Goal: Task Accomplishment & Management: Complete application form

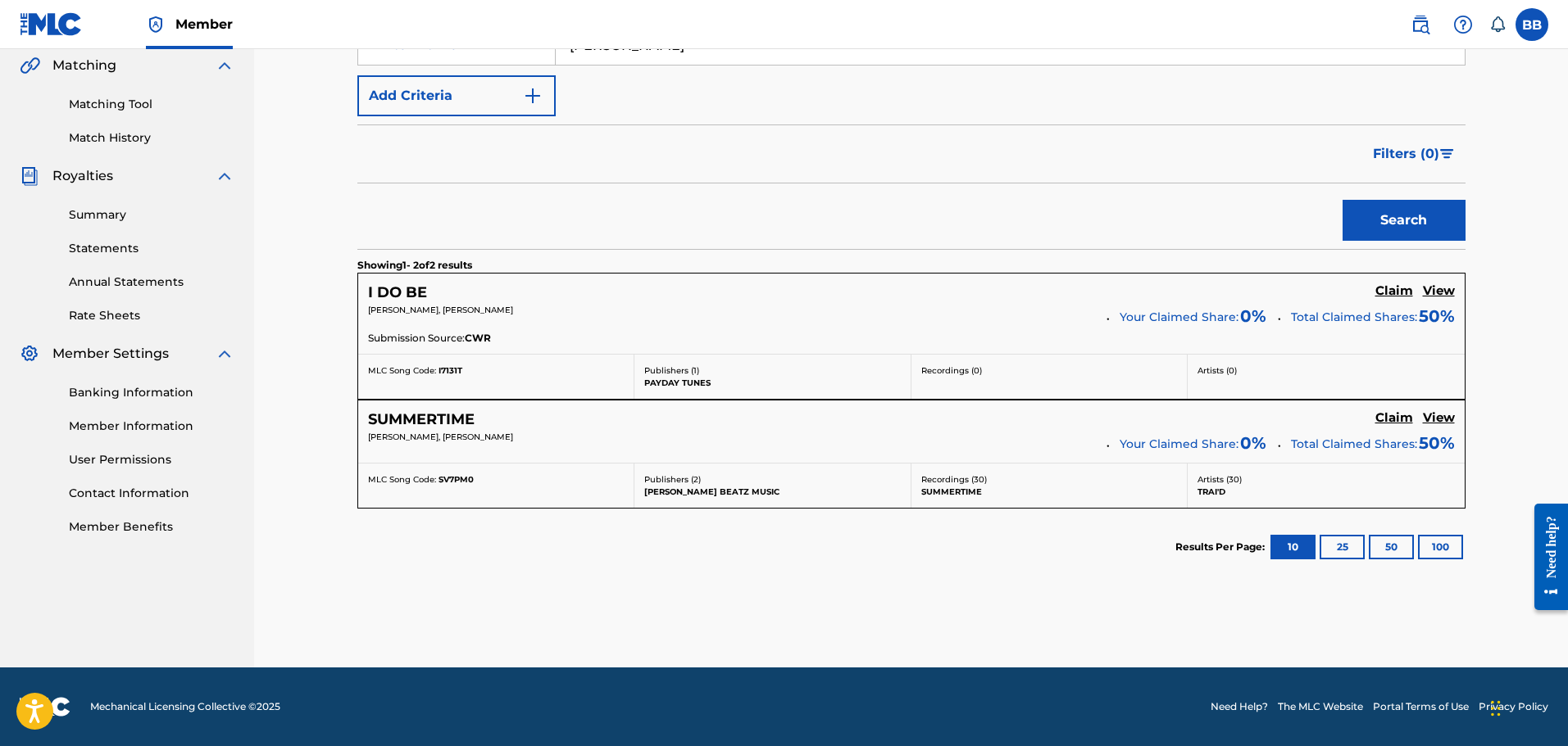
click at [1426, 553] on button "100" at bounding box center [1440, 547] width 45 height 25
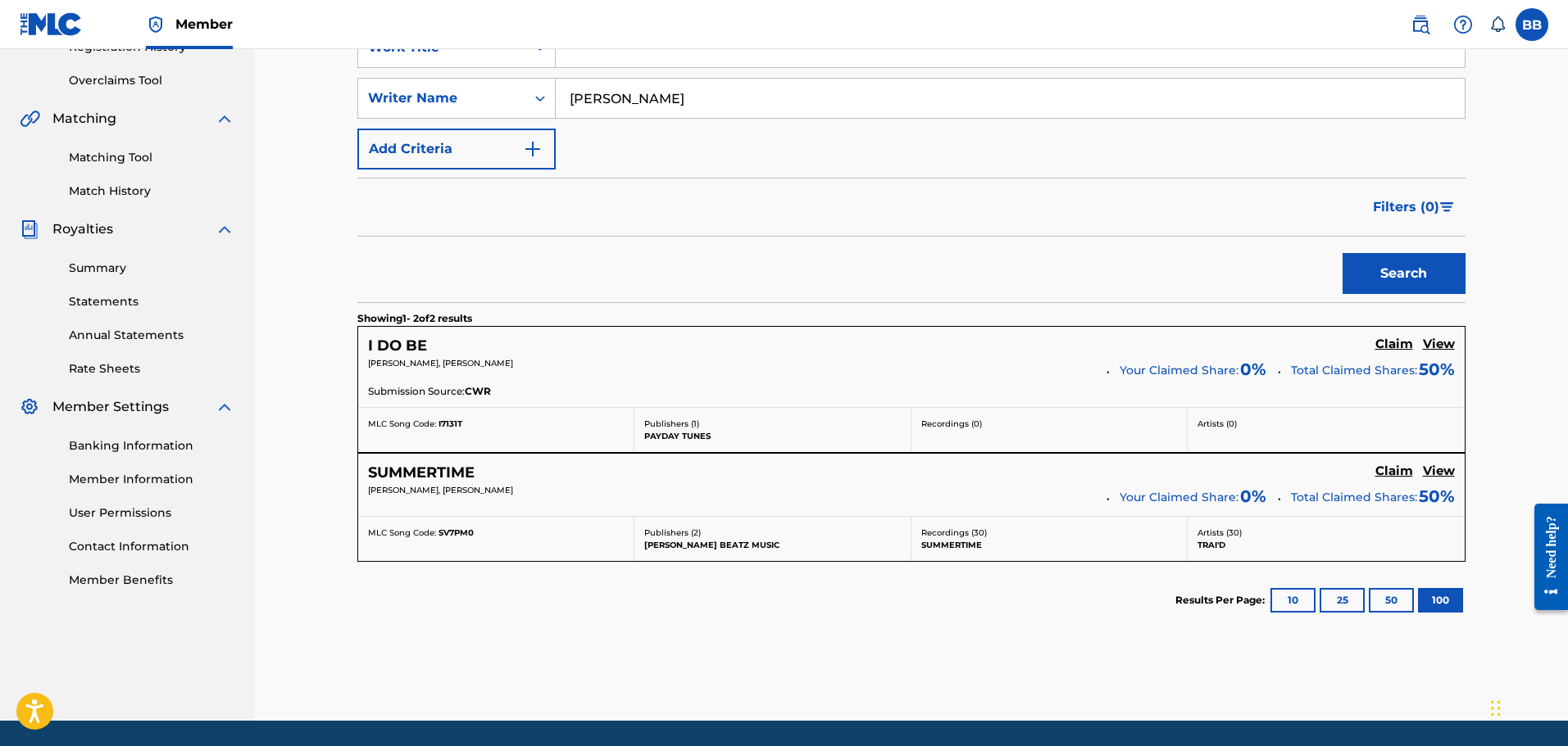
scroll to position [300, 0]
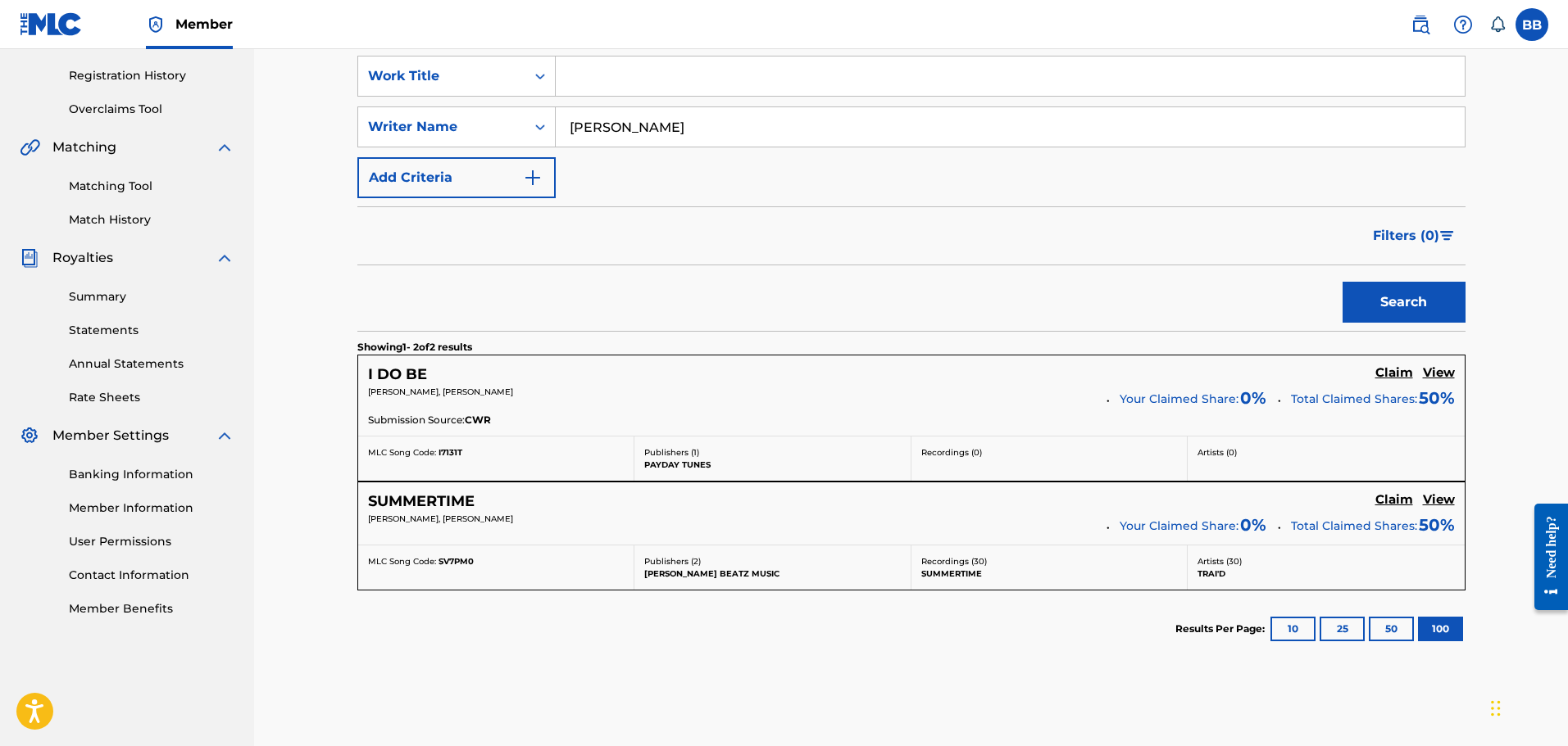
click at [1386, 381] on h5 "Claim" at bounding box center [1393, 373] width 38 height 16
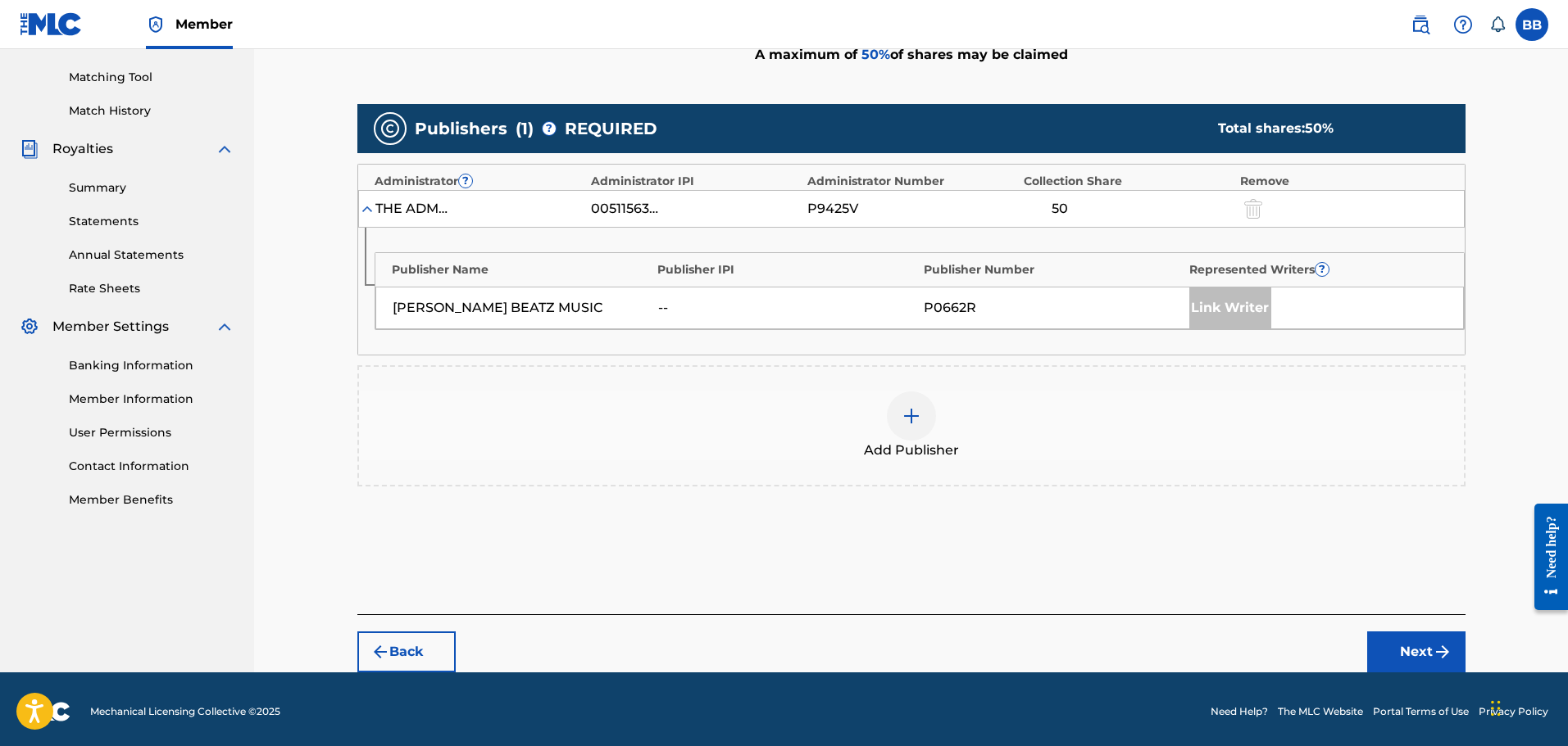
scroll to position [414, 0]
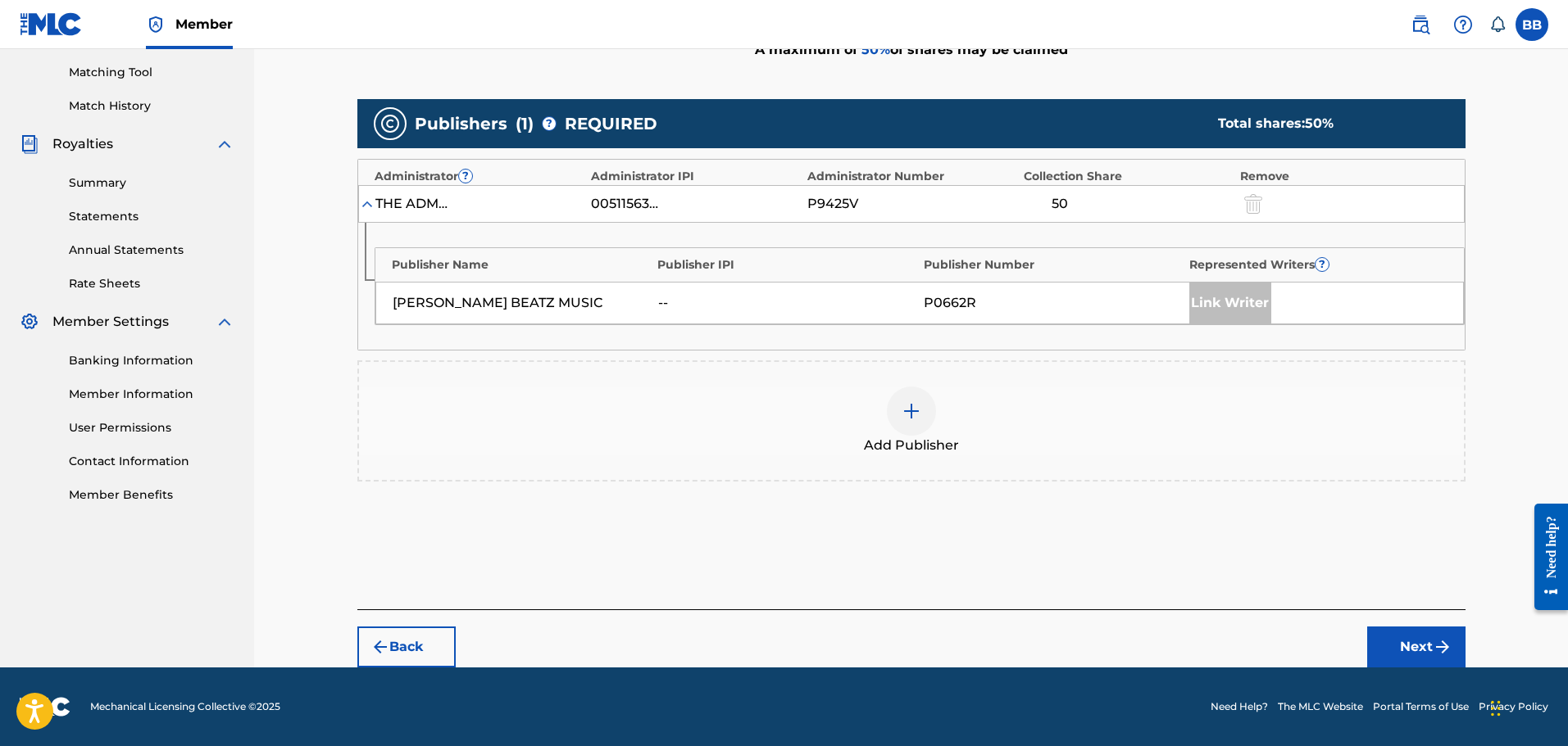
click at [910, 401] on div at bounding box center [911, 411] width 49 height 49
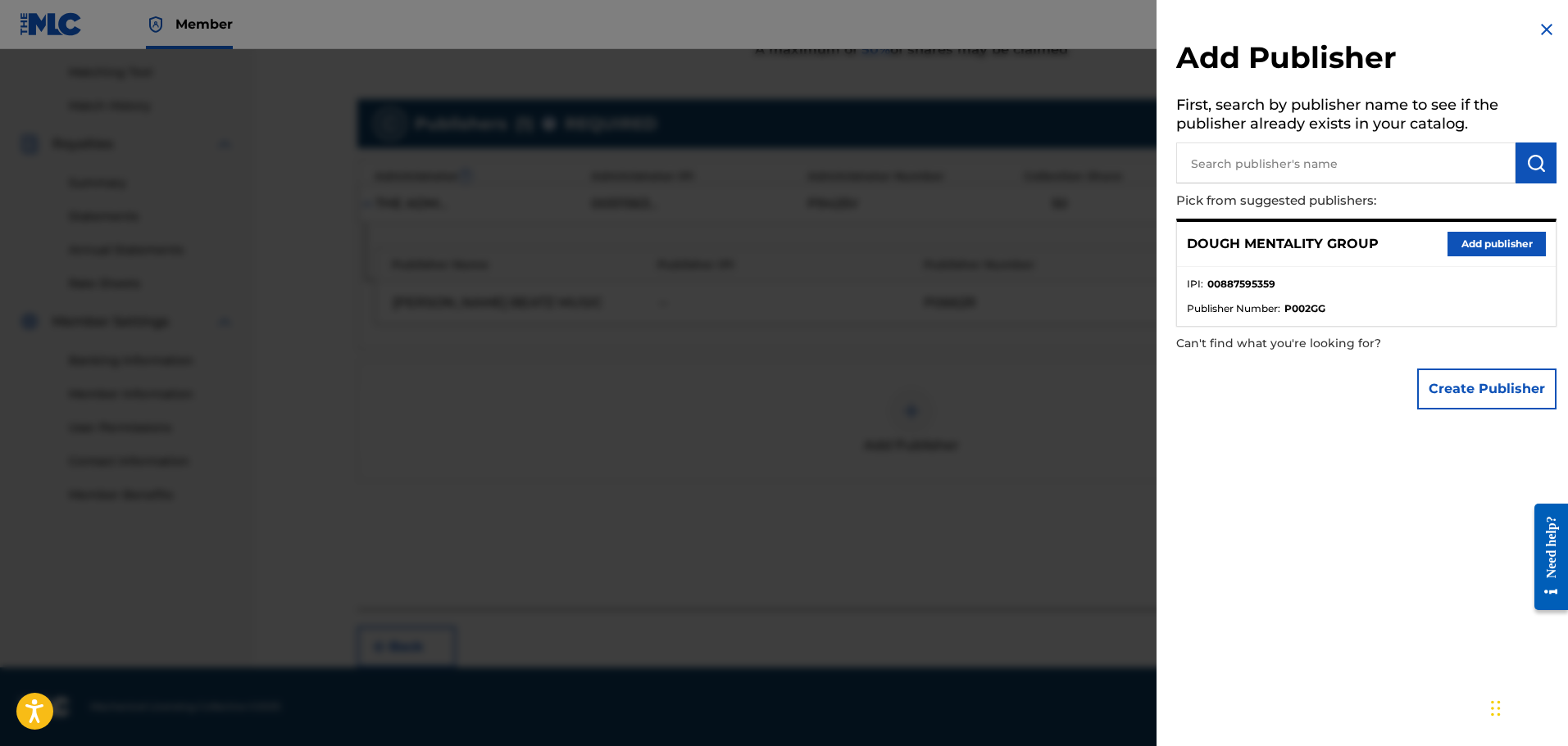
click at [1486, 235] on button "Add publisher" at bounding box center [1496, 244] width 98 height 25
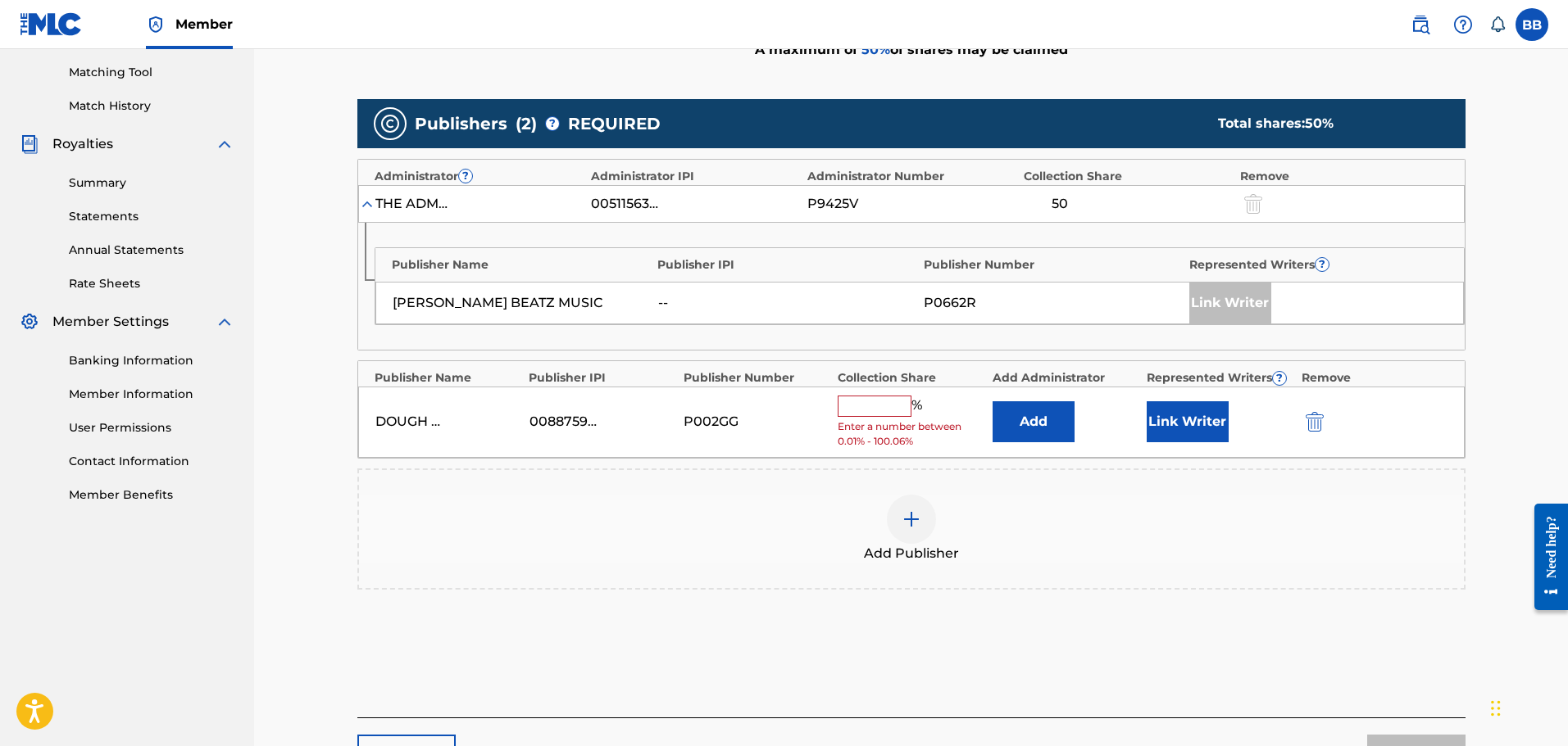
click at [854, 409] on input "text" at bounding box center [874, 406] width 74 height 21
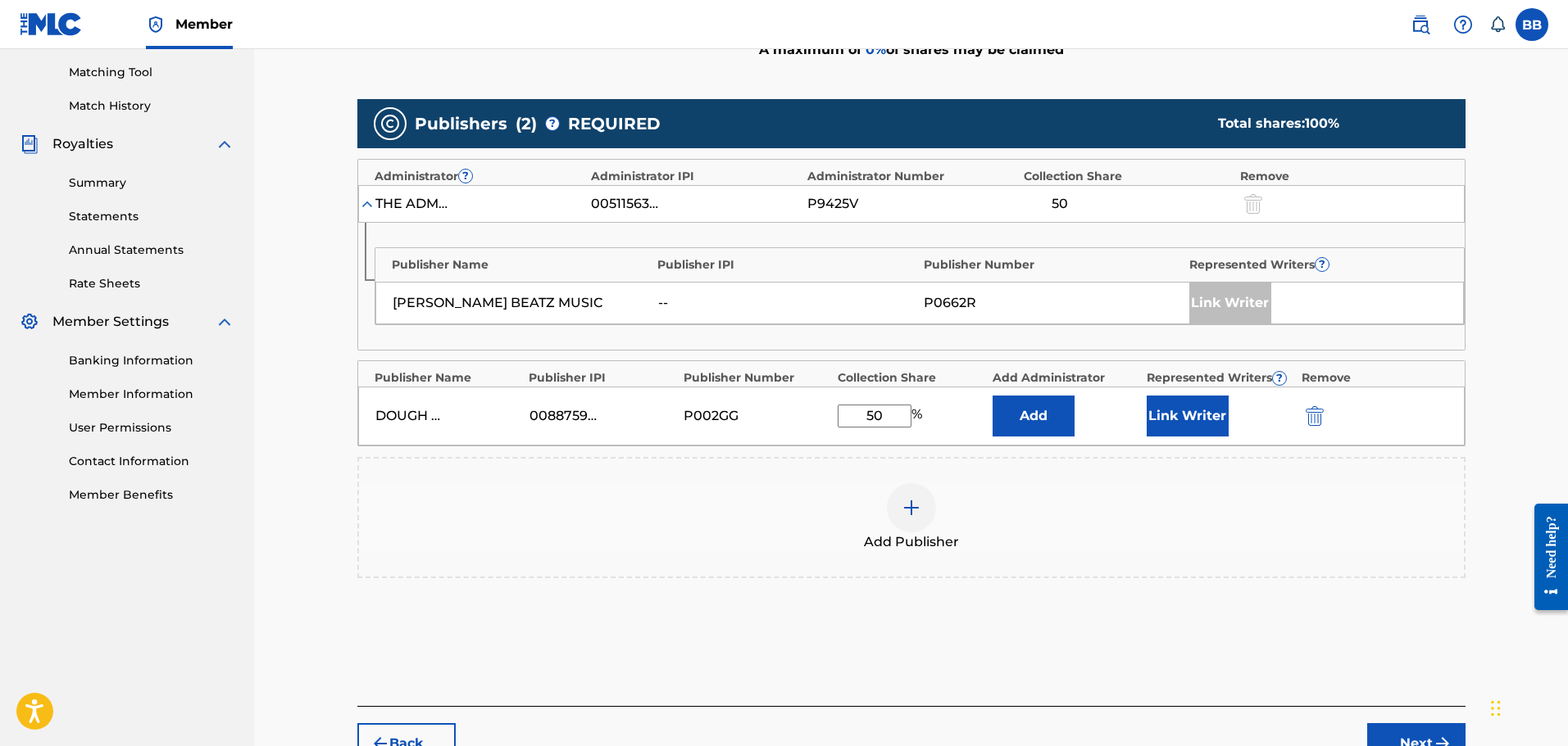
type input "50"
click at [1423, 729] on button "Next" at bounding box center [1416, 744] width 98 height 41
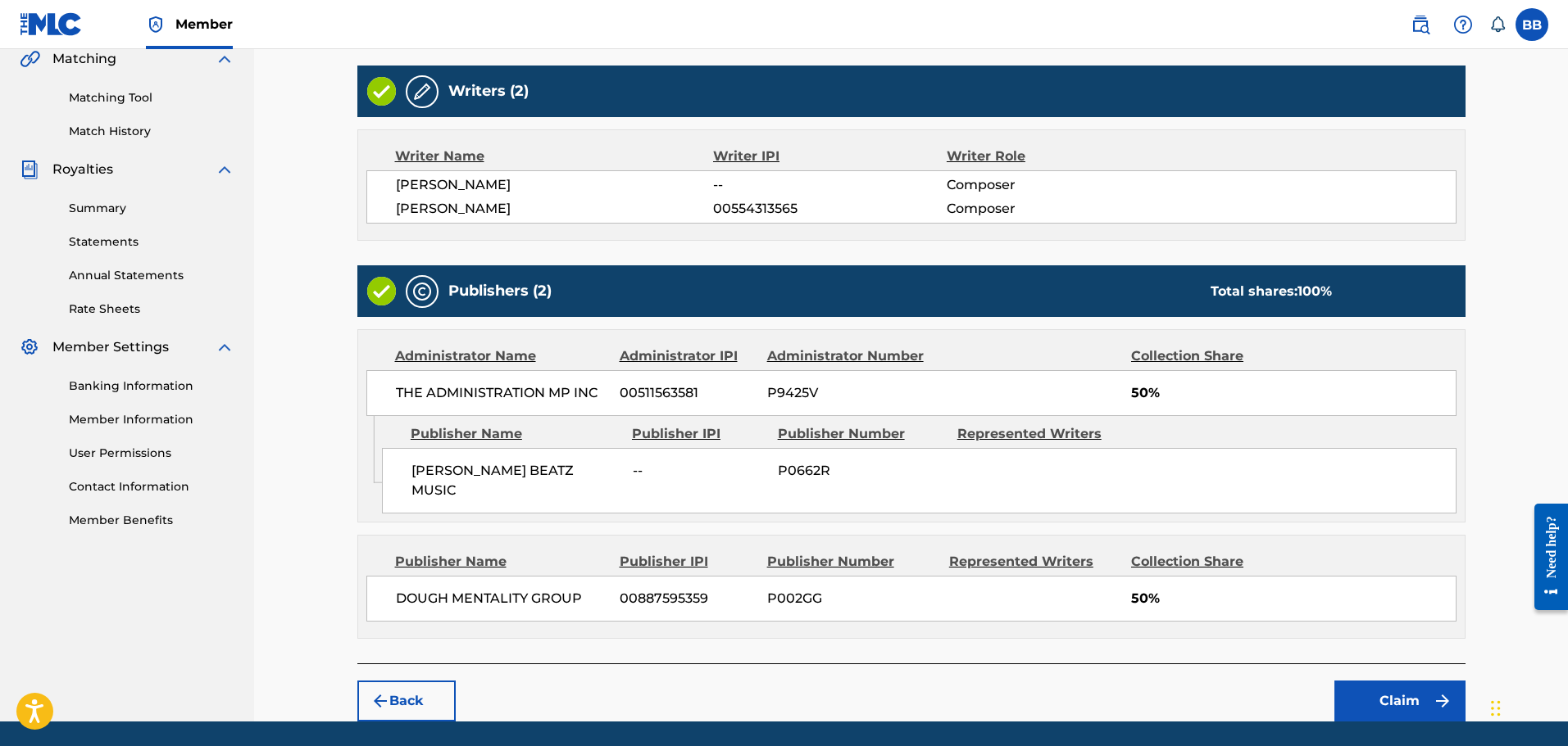
scroll to position [427, 0]
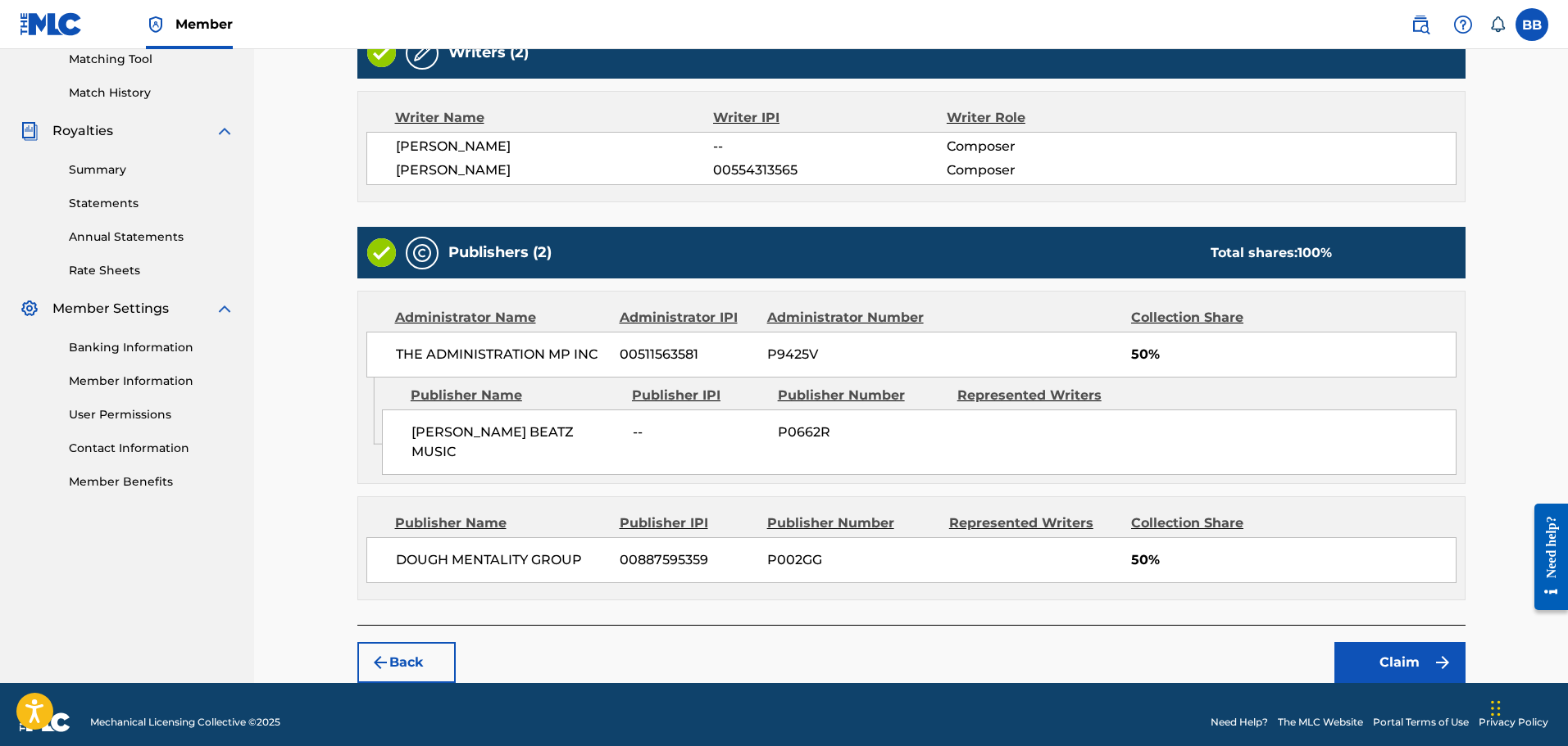
click at [1382, 647] on button "Claim" at bounding box center [1400, 663] width 131 height 41
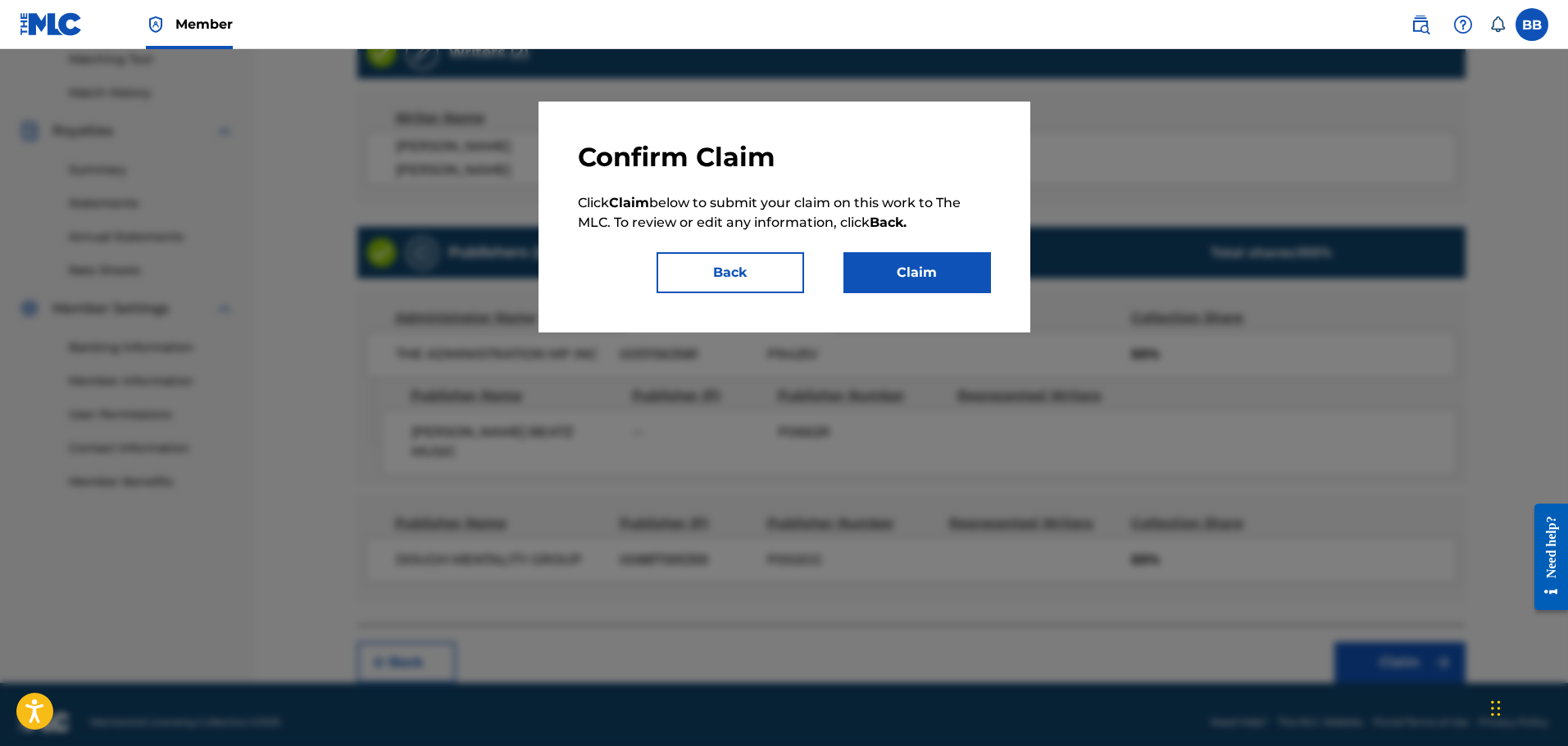
click at [894, 283] on button "Claim" at bounding box center [917, 272] width 148 height 41
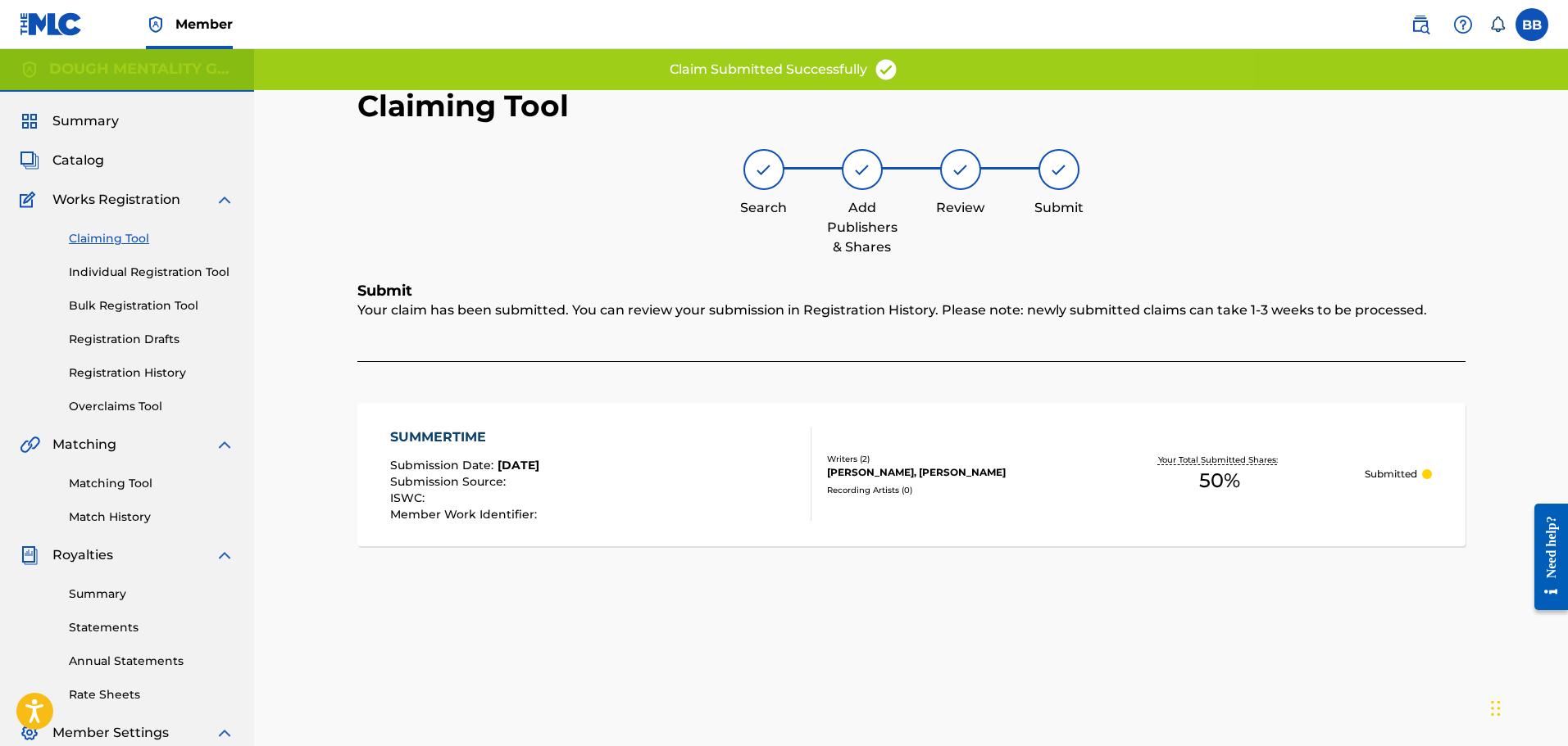
scroll to position [0, 0]
click at [142, 240] on link "Claiming Tool" at bounding box center [151, 241] width 165 height 18
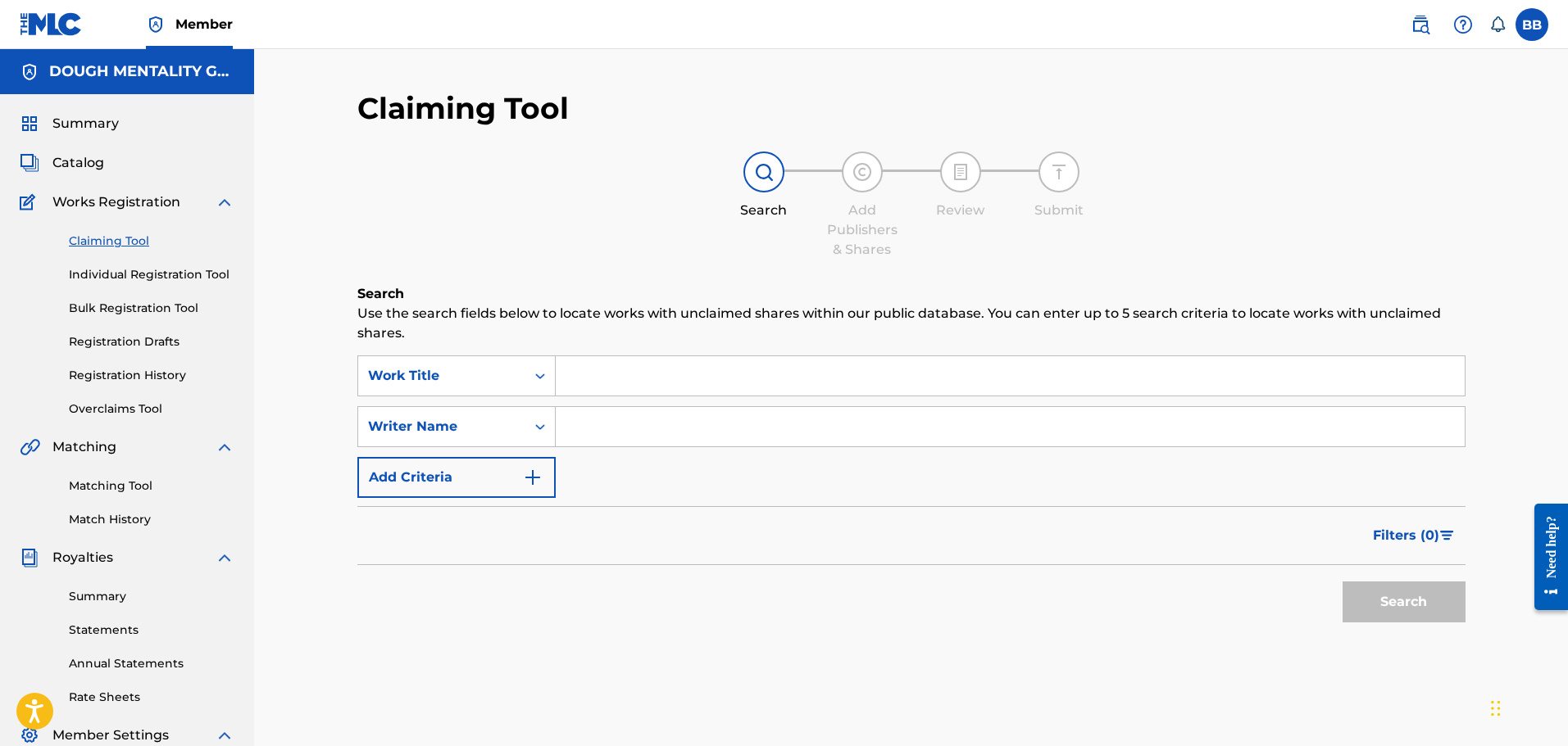
click at [791, 375] on input "Search Form" at bounding box center [1010, 376] width 909 height 40
click at [797, 403] on div "SearchWithCriteriad1705097-436e-4f1a-95e3-0aa93b745b6b Work Title SearchWithCri…" at bounding box center [911, 427] width 1108 height 142
click at [797, 420] on input "Search Form" at bounding box center [1010, 427] width 909 height 40
click at [822, 410] on input "Search Form" at bounding box center [1010, 427] width 909 height 40
click at [580, 426] on input "Search Form" at bounding box center [1010, 427] width 909 height 40
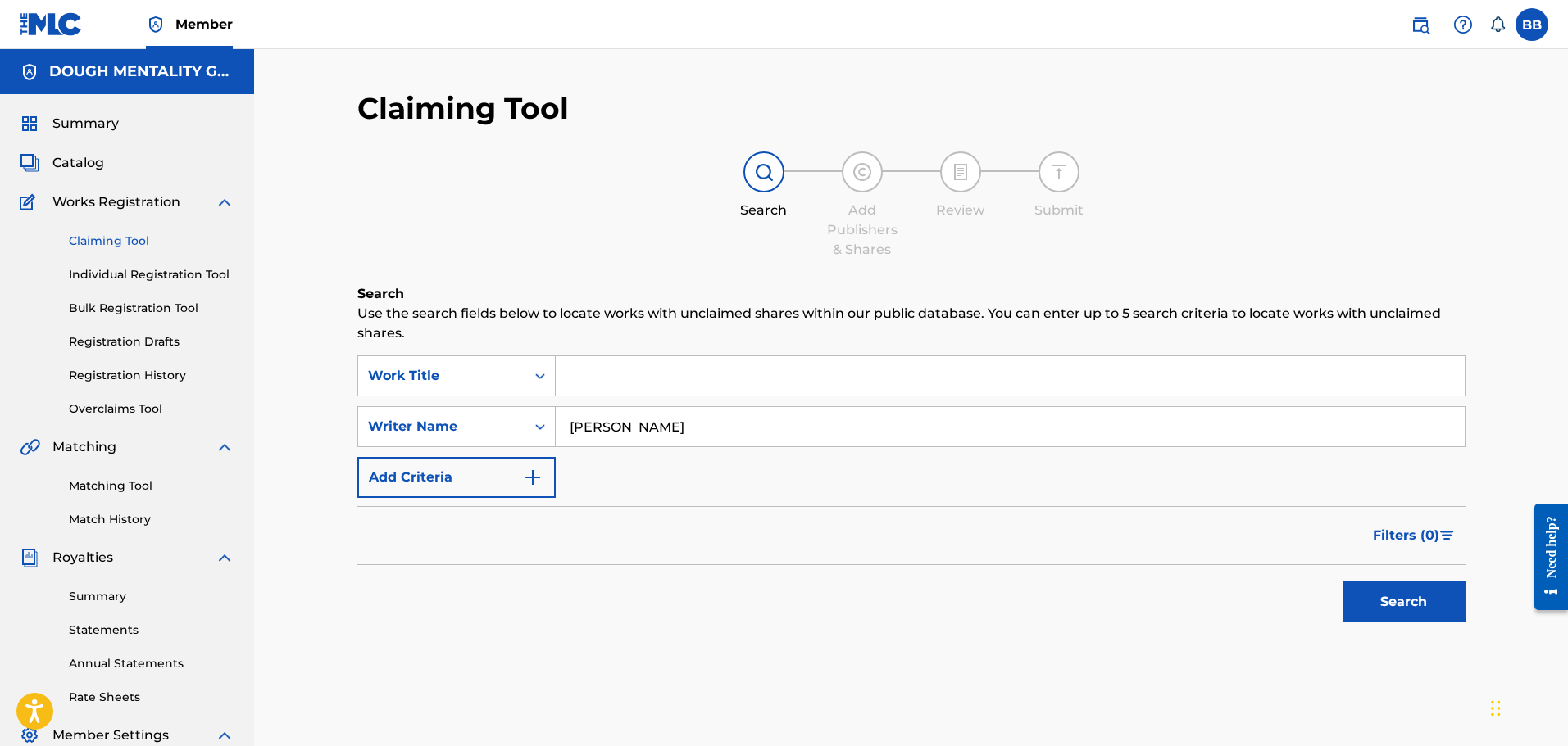
type input "[PERSON_NAME]"
click at [1391, 608] on button "Search" at bounding box center [1404, 602] width 123 height 41
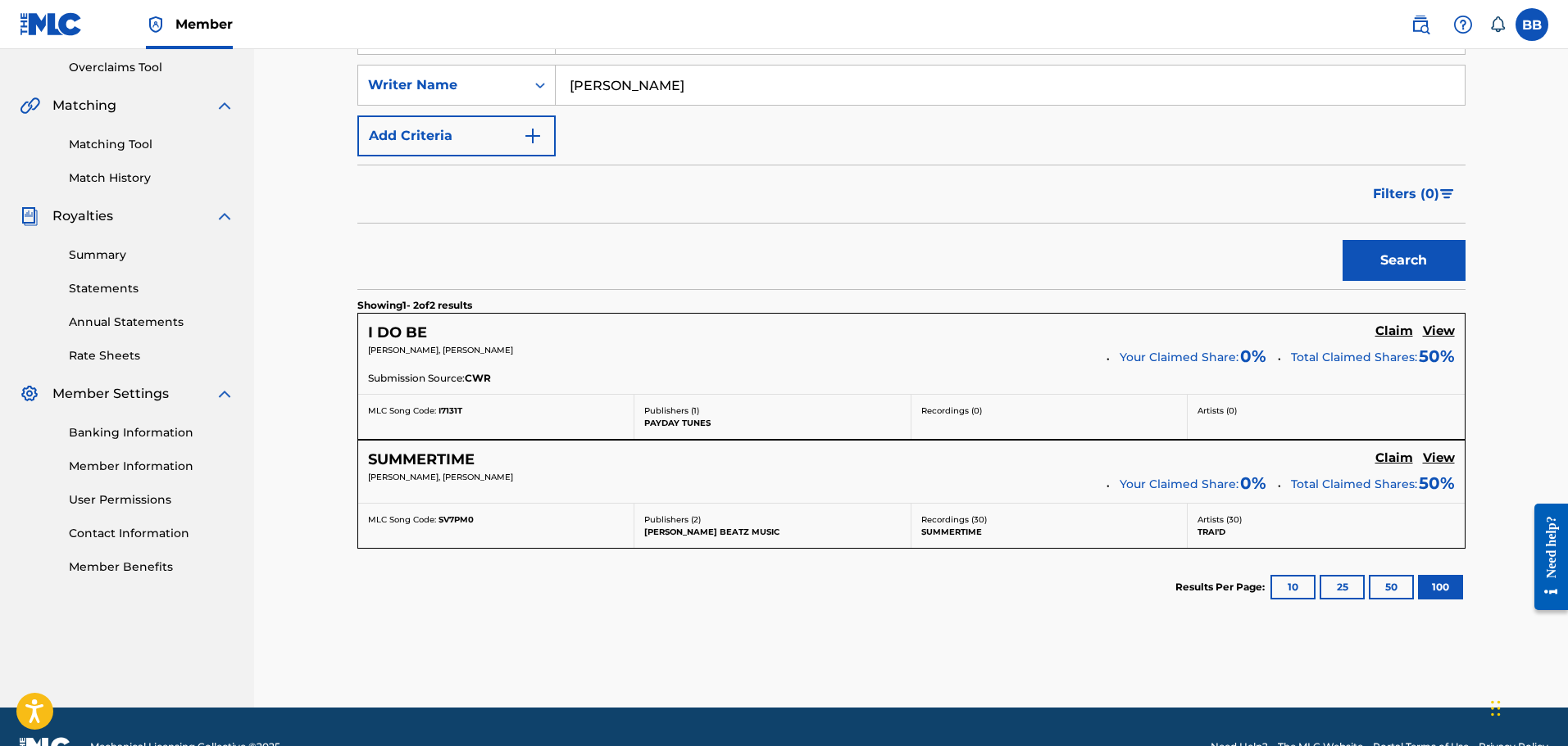
scroll to position [382, 0]
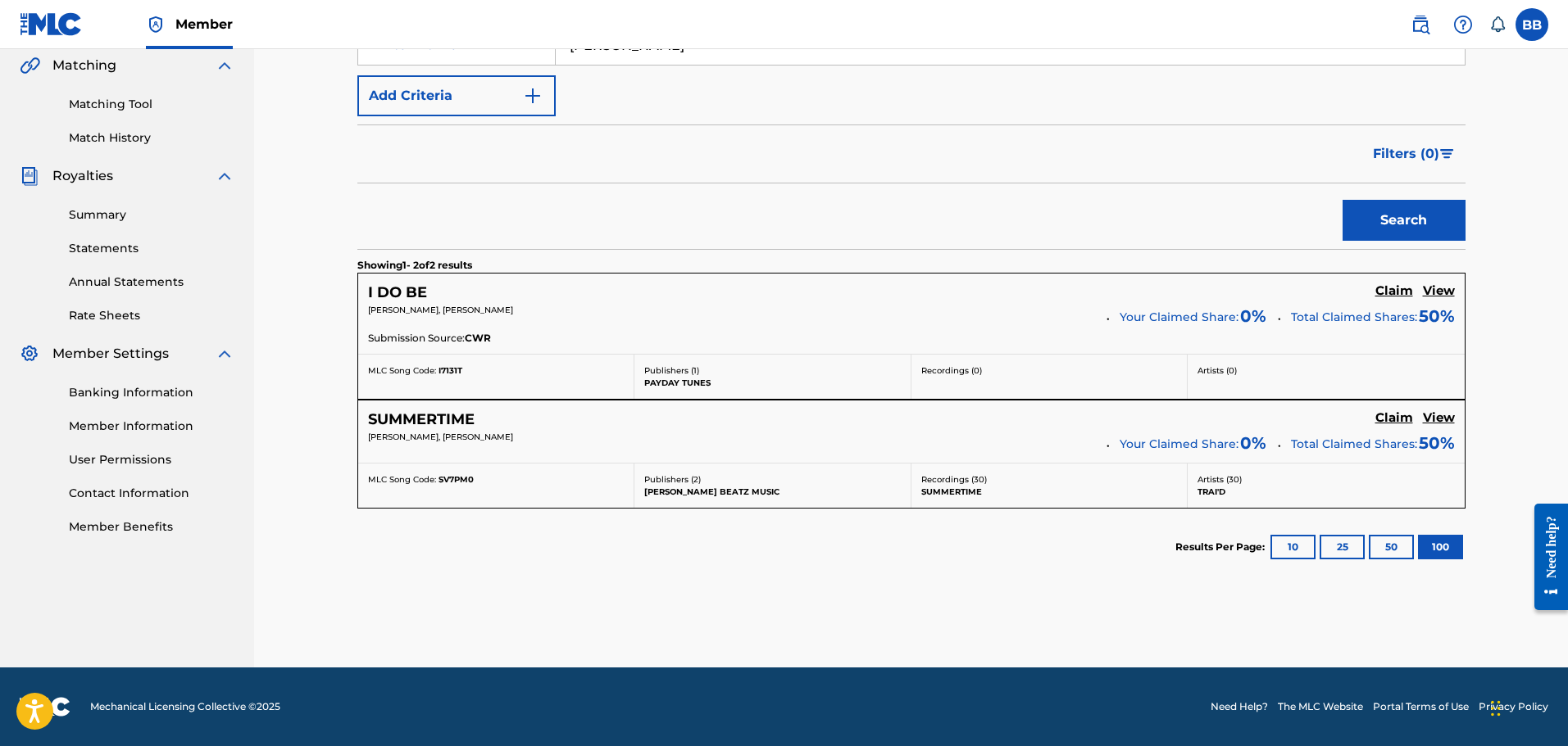
click at [533, 309] on p "[PERSON_NAME], [PERSON_NAME]" at bounding box center [730, 309] width 727 height 12
click at [1445, 297] on h5 "View" at bounding box center [1438, 291] width 32 height 16
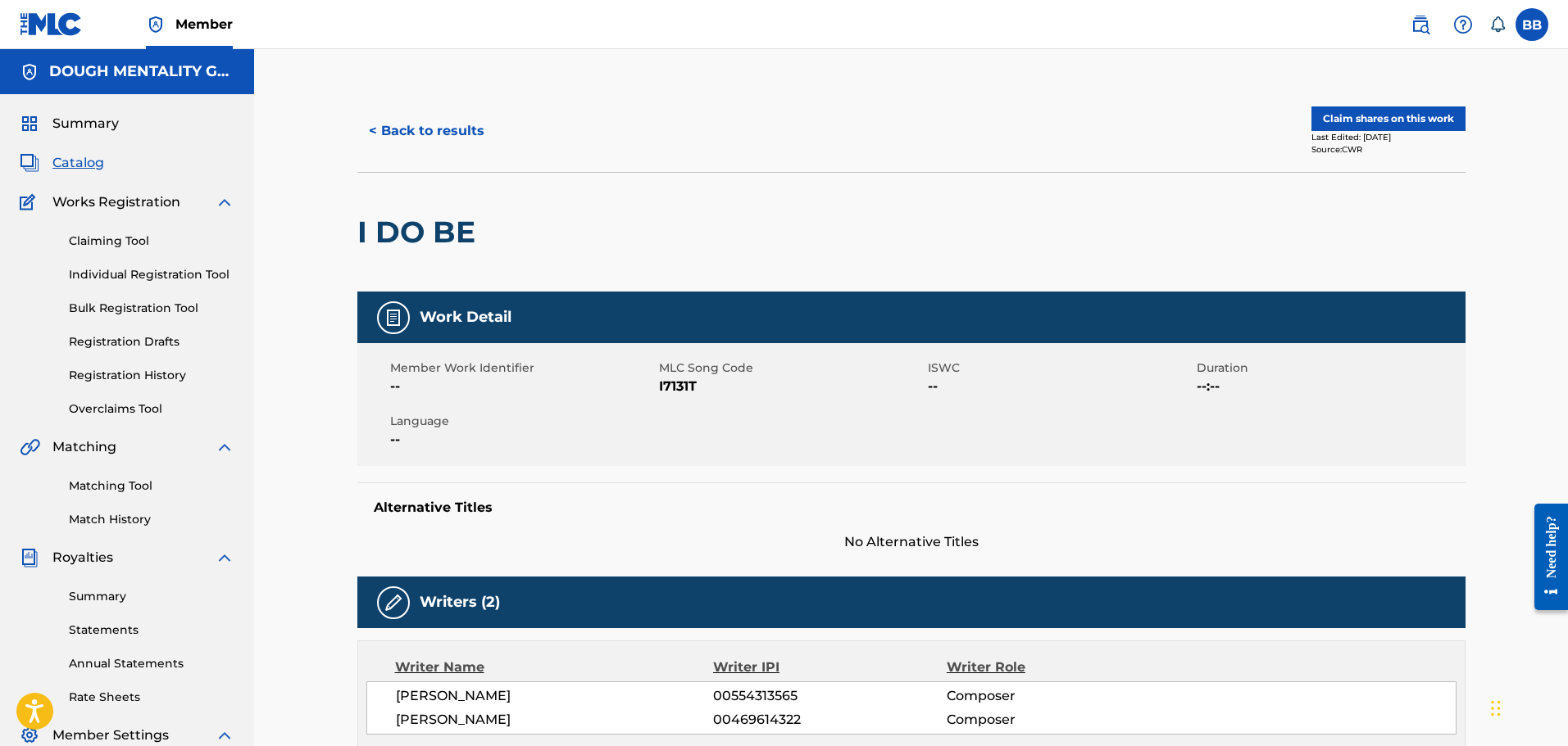
click at [440, 125] on button "< Back to results" at bounding box center [427, 131] width 139 height 41
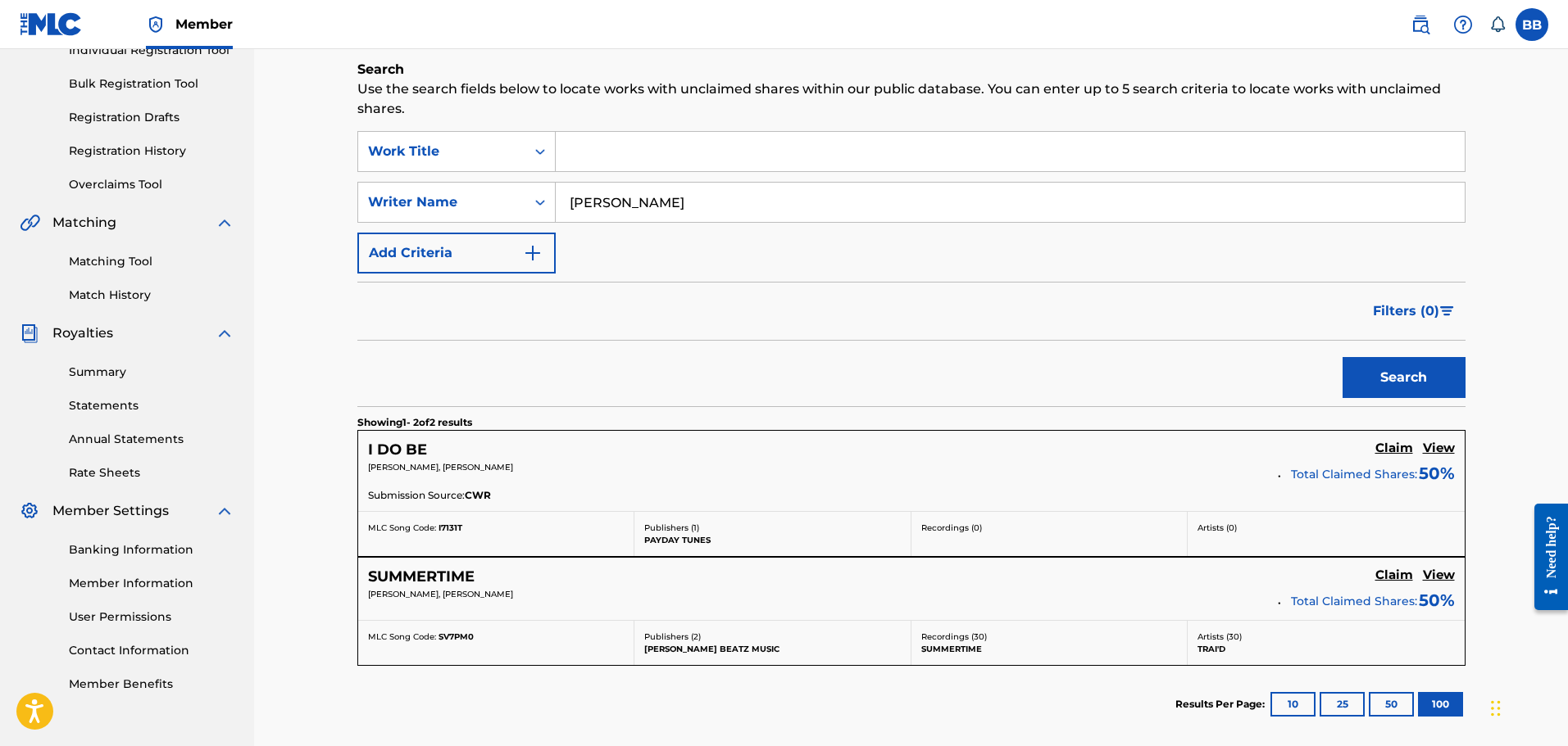
scroll to position [125, 0]
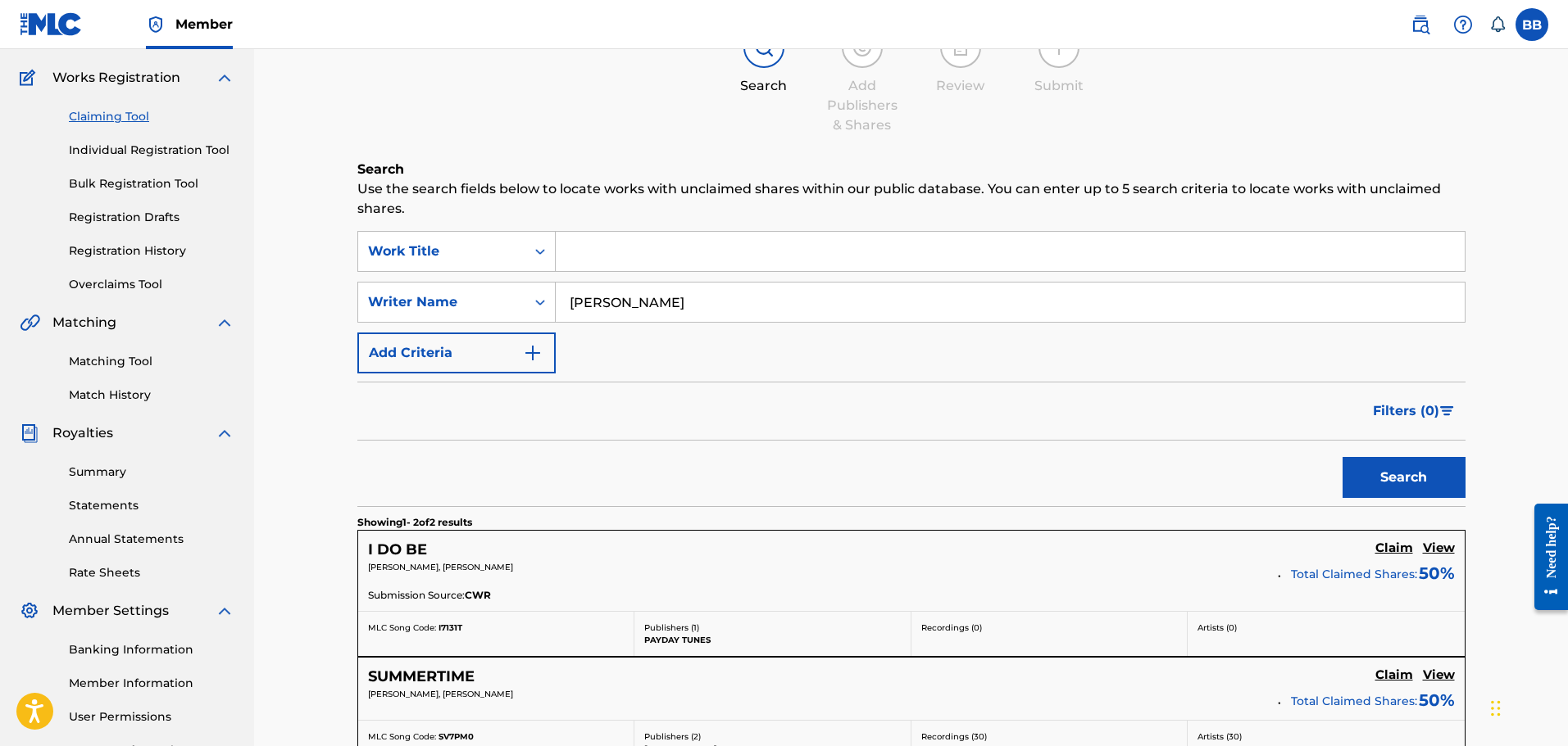
click at [778, 245] on input "Search Form" at bounding box center [1010, 251] width 909 height 40
click at [778, 247] on input "Search Form" at bounding box center [1010, 251] width 909 height 40
click at [778, 247] on input "Search Form" at bounding box center [1010, 251] width 909 height 40
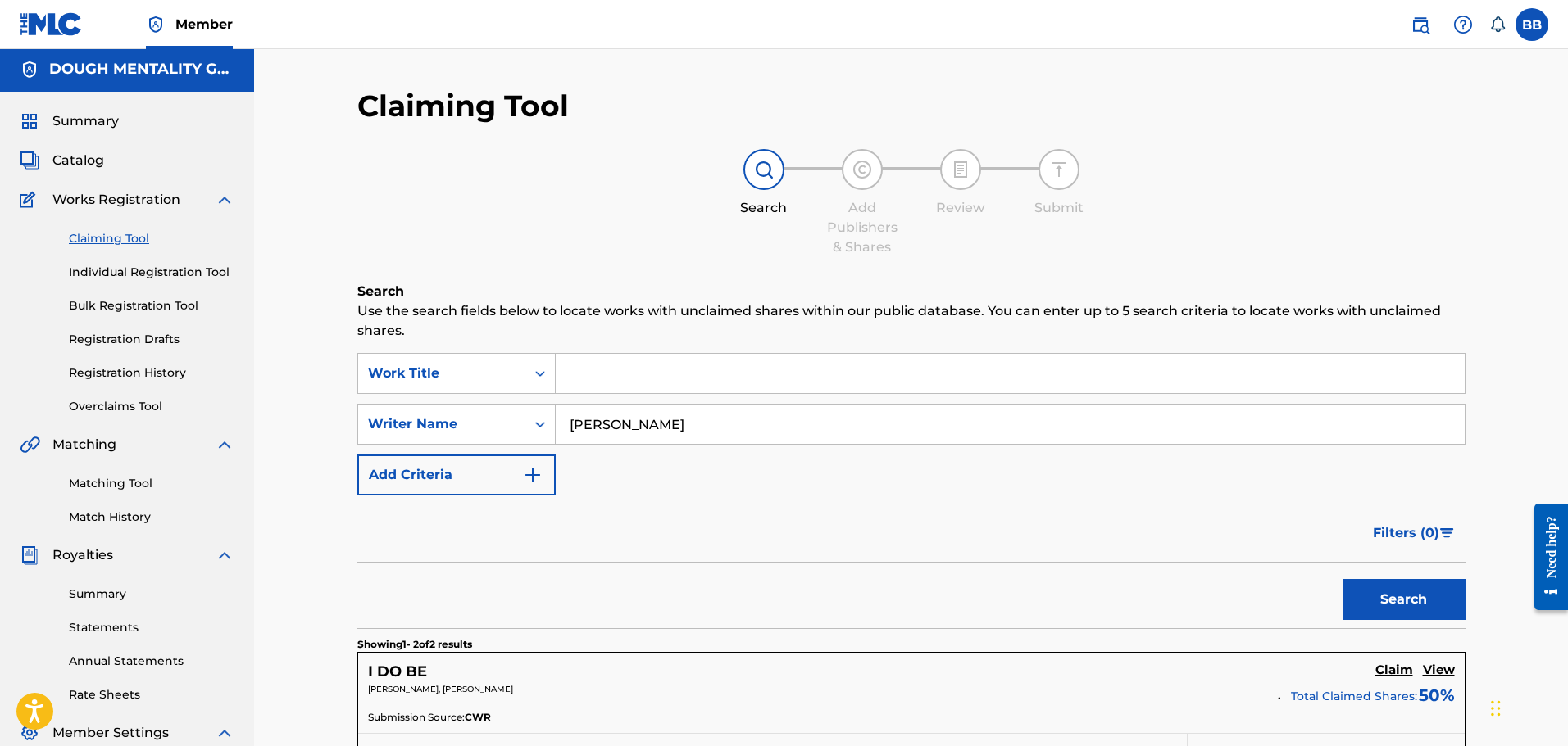
scroll to position [0, 0]
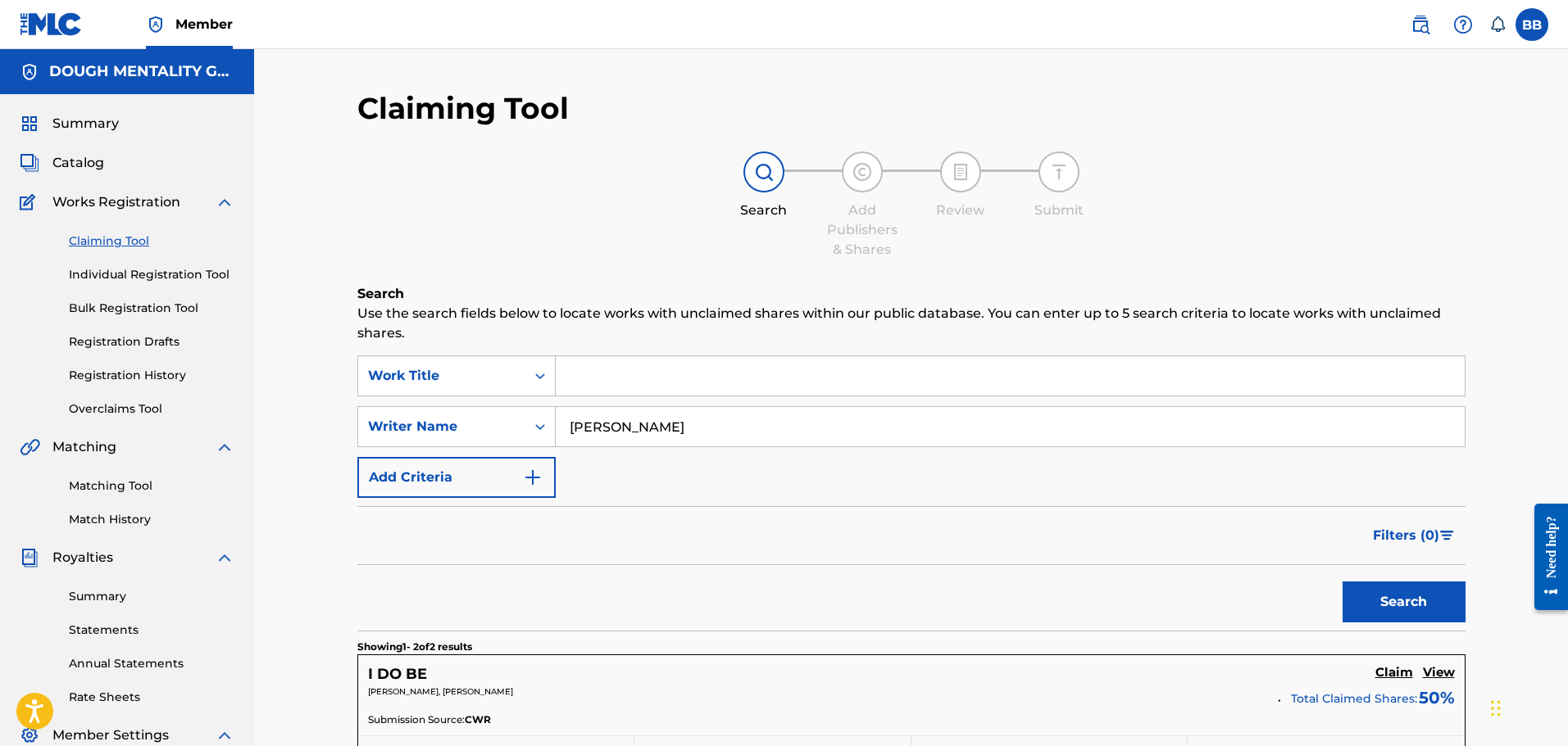
drag, startPoint x: 757, startPoint y: 429, endPoint x: 299, endPoint y: 425, distance: 458.0
click at [299, 425] on div "Claiming Tool Search Add Publishers & Shares Review Submit Search Use the searc…" at bounding box center [911, 548] width 1313 height 1000
click at [514, 487] on button "Add Criteria" at bounding box center [456, 477] width 199 height 41
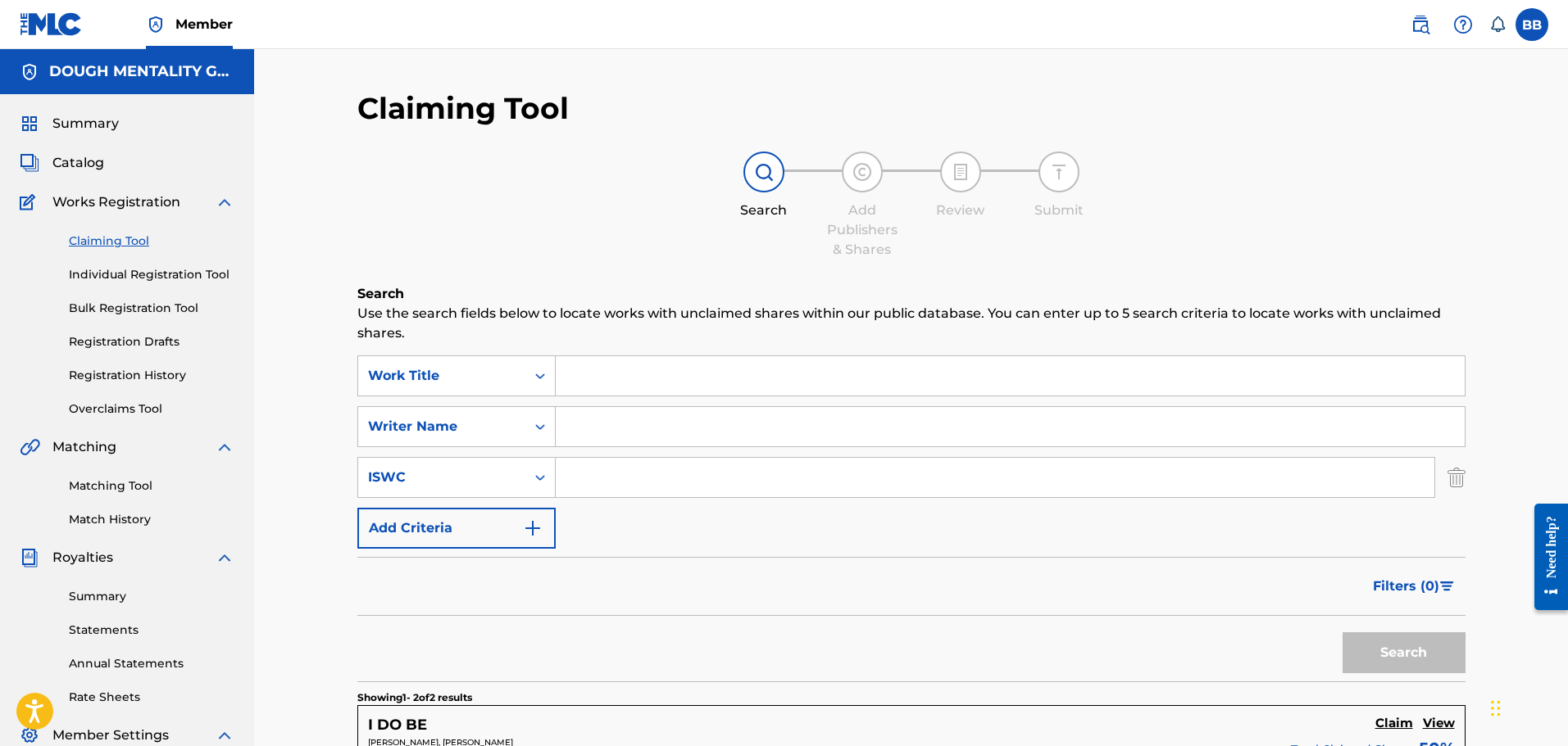
click at [593, 375] on input "Search Form" at bounding box center [1010, 376] width 909 height 40
click at [753, 282] on div "Claiming Tool Search Add Publishers & Shares Review Submit Search Use the searc…" at bounding box center [911, 596] width 1108 height 1010
click at [782, 360] on input "gutta" at bounding box center [1010, 376] width 909 height 40
type input "g"
click at [768, 319] on p "Use the search fields below to locate works with unclaimed shares within our pu…" at bounding box center [911, 323] width 1108 height 40
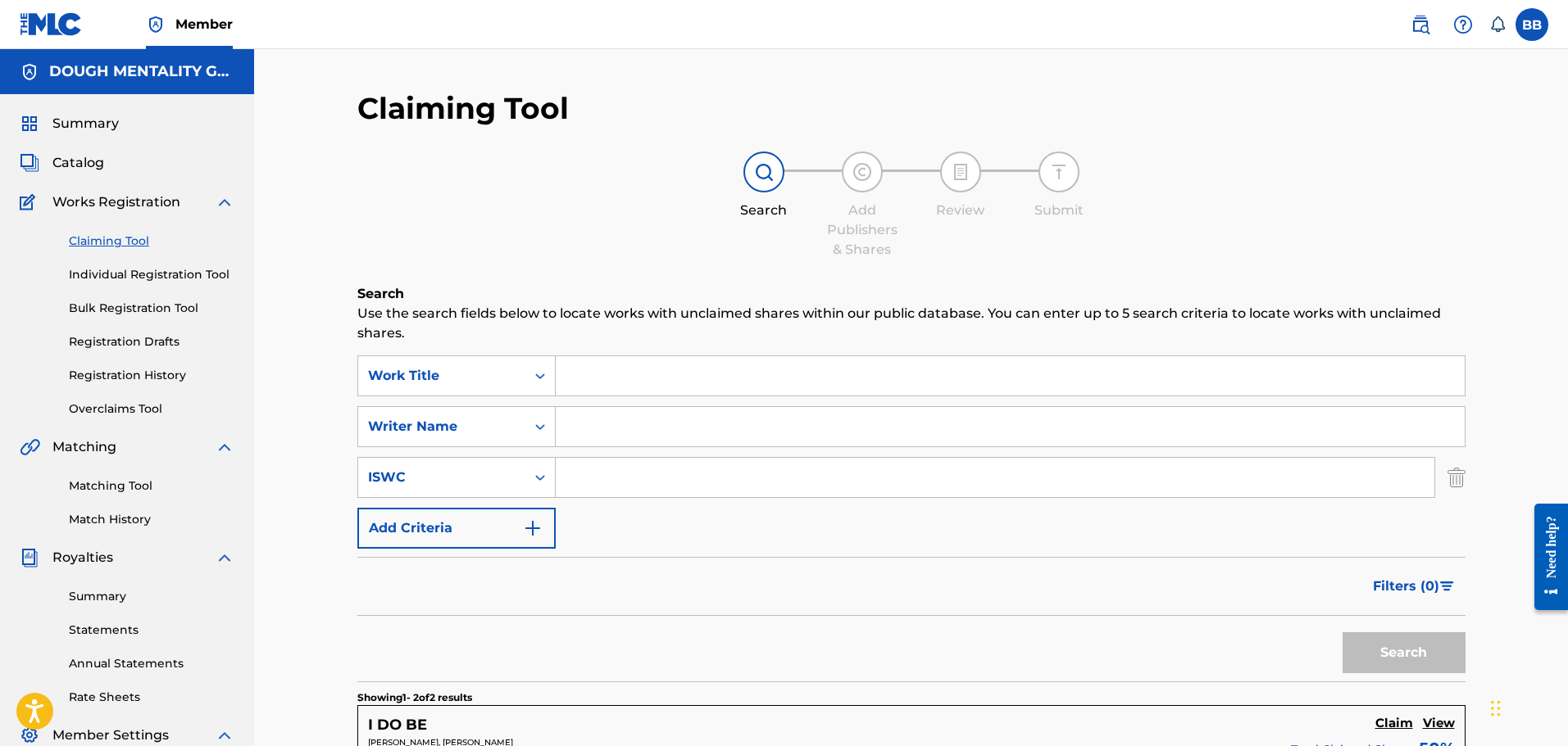
click at [1044, 272] on div "Claiming Tool Search Add Publishers & Shares Review Submit Search Use the searc…" at bounding box center [911, 596] width 1108 height 1010
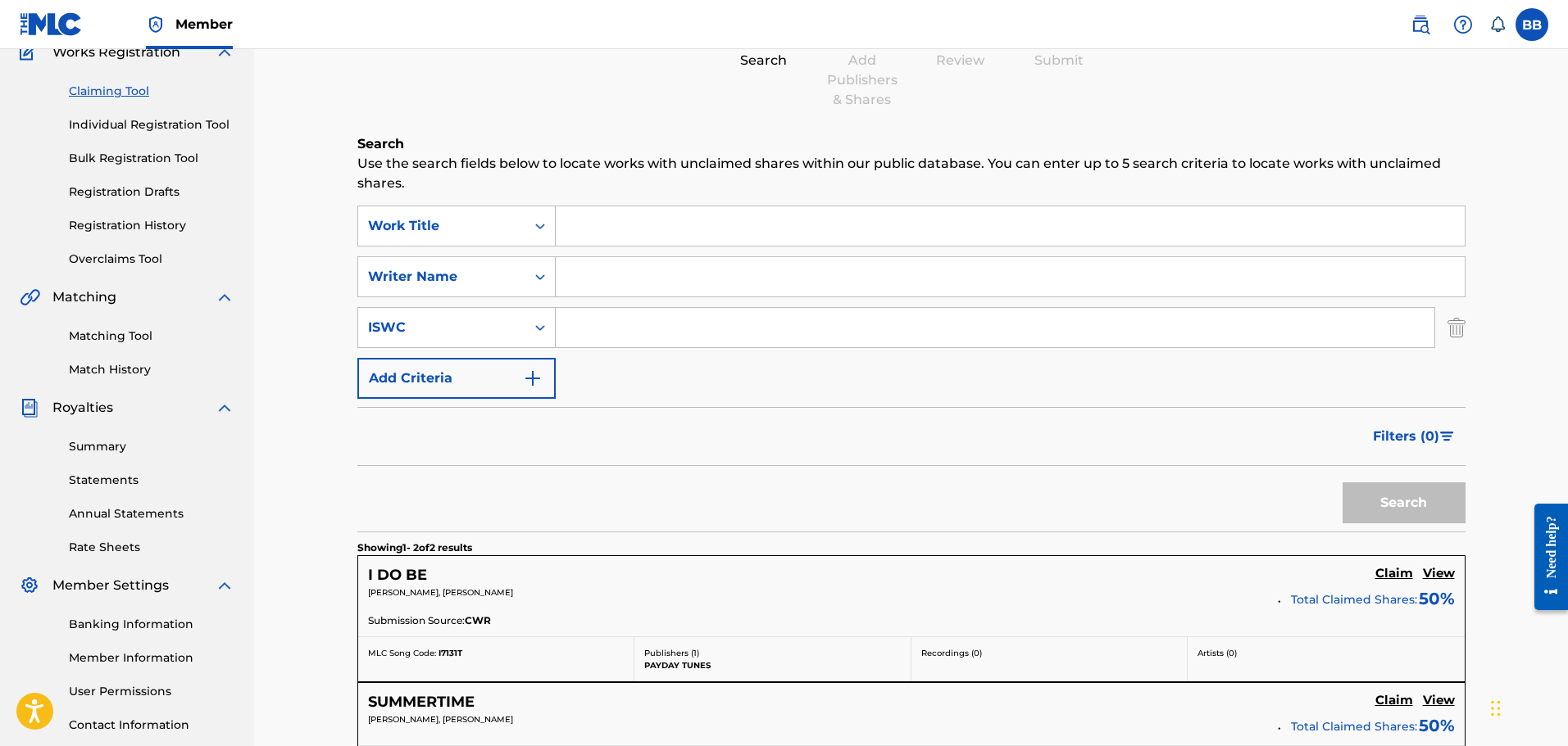
scroll to position [163, 0]
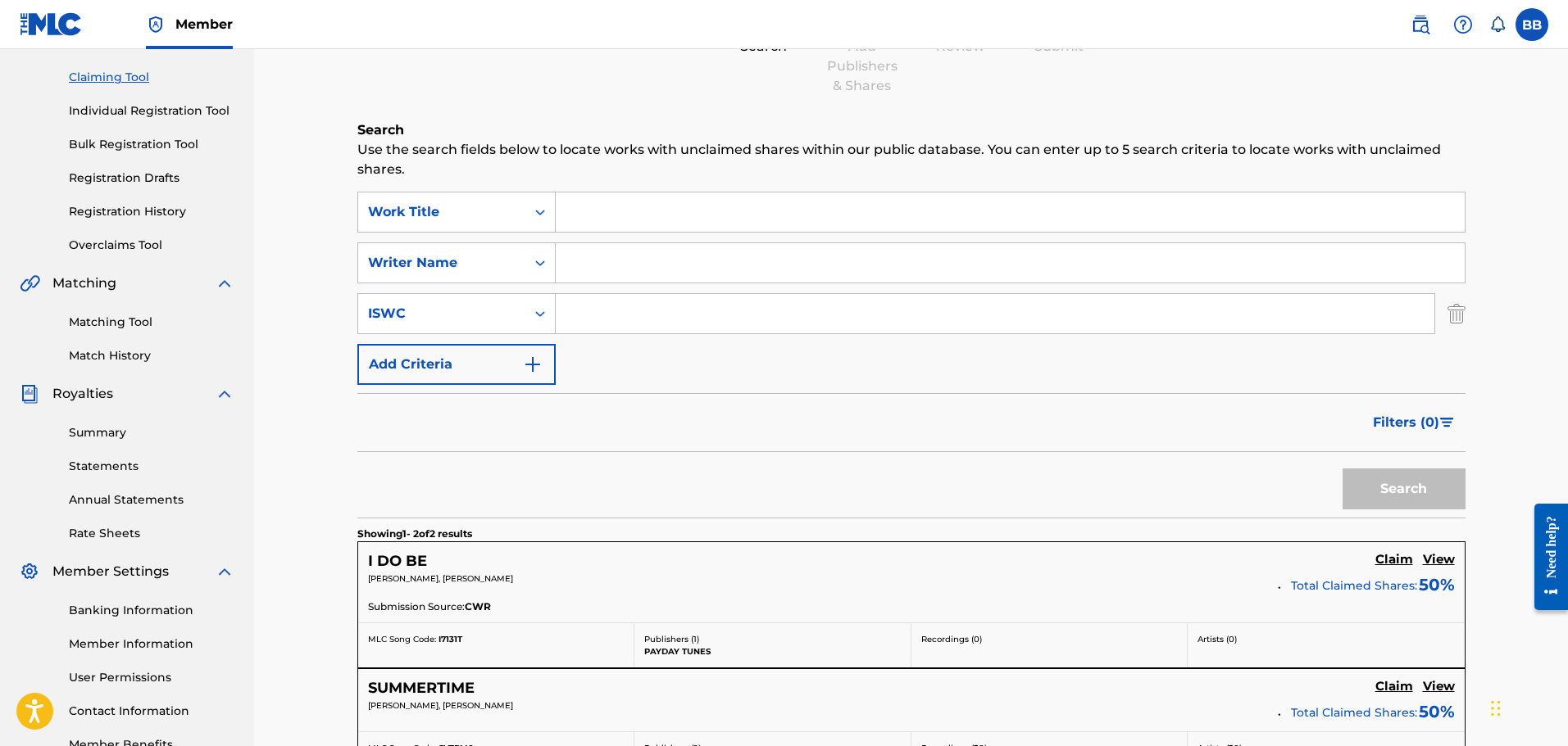
click at [772, 120] on h6 "Search" at bounding box center [911, 129] width 1108 height 19
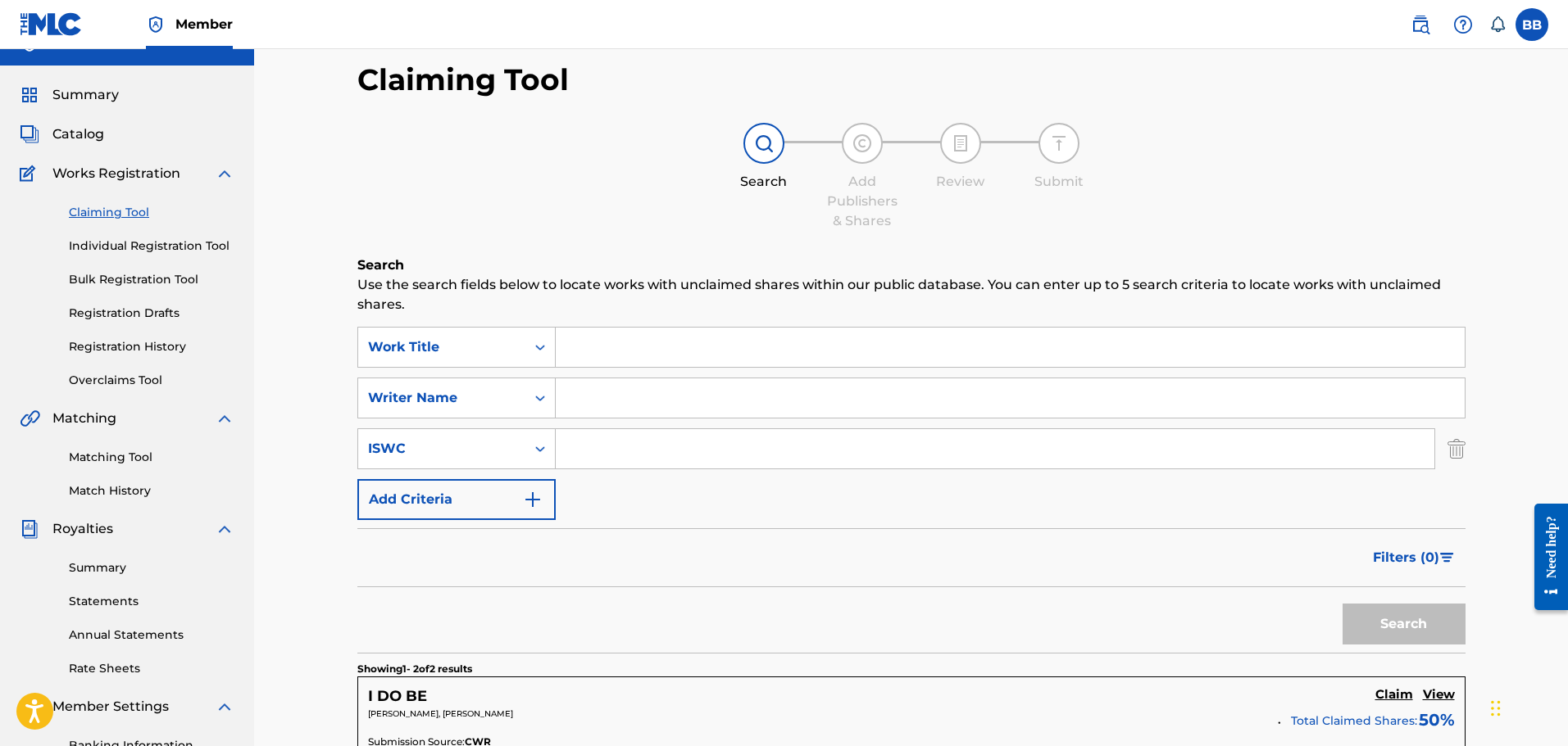
scroll to position [0, 0]
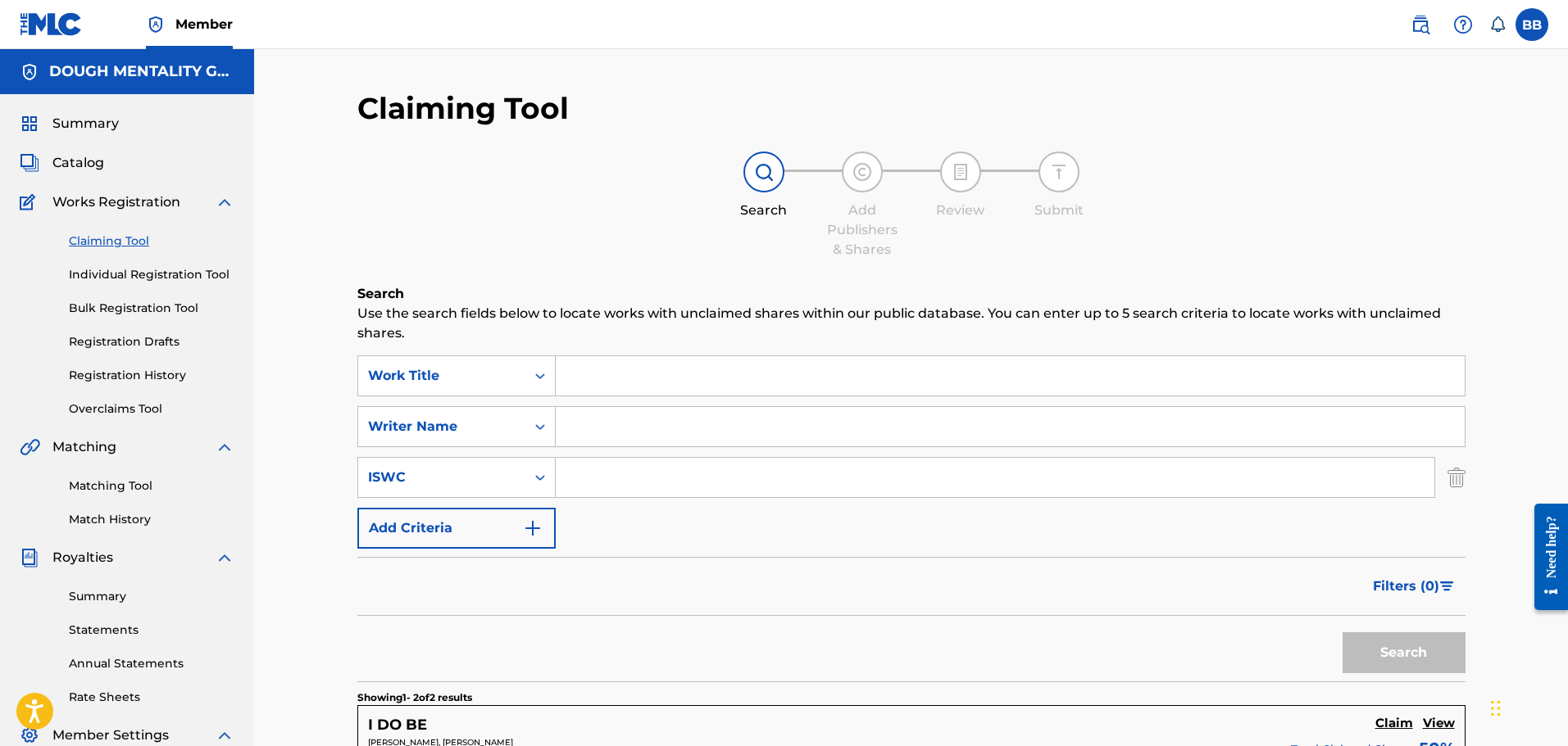
click at [671, 133] on div "Claiming Tool Search Add Publishers & Shares Review Submit Search Use the searc…" at bounding box center [911, 596] width 1108 height 1010
click at [635, 176] on div "Search Add Publishers & Shares Review Submit" at bounding box center [911, 205] width 1108 height 108
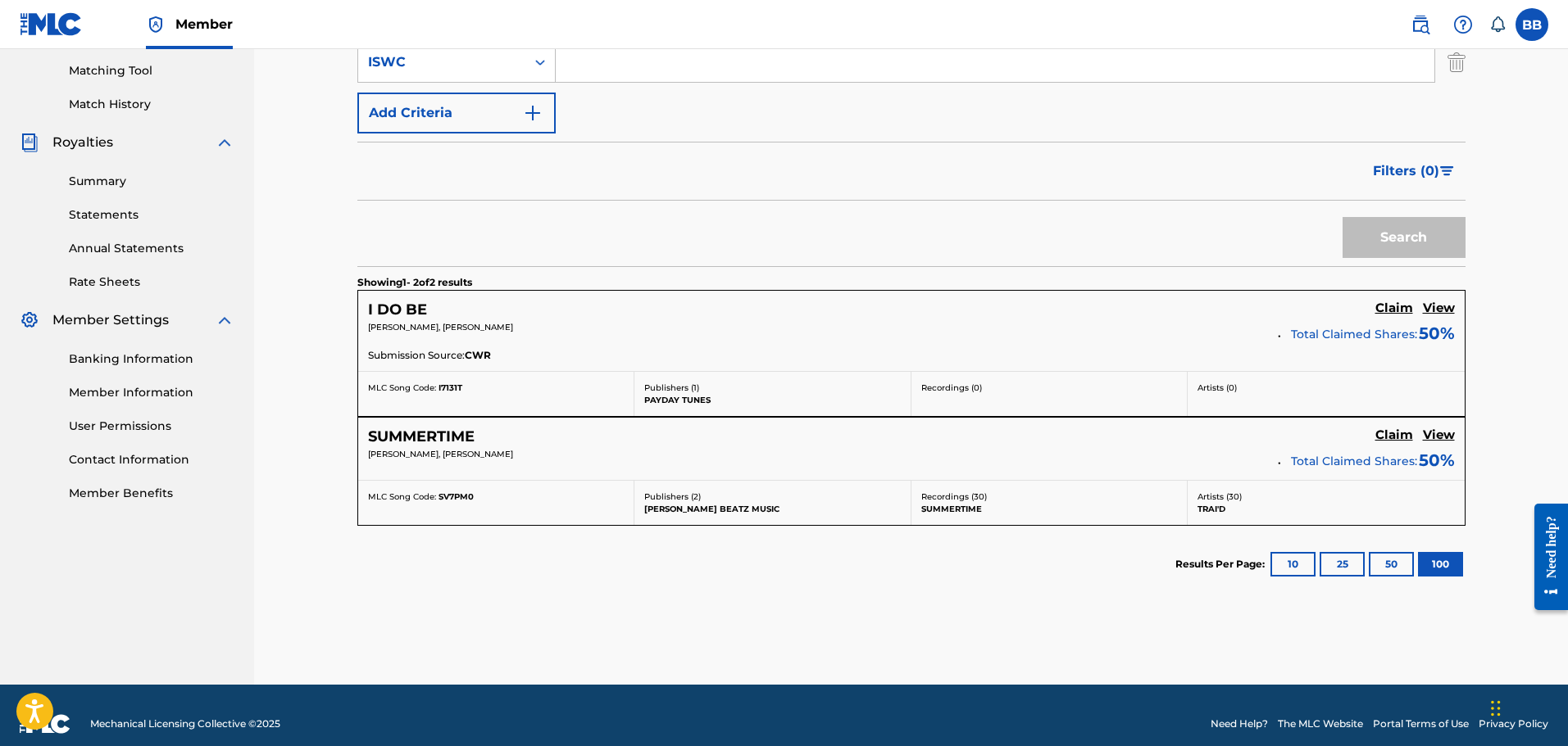
scroll to position [433, 0]
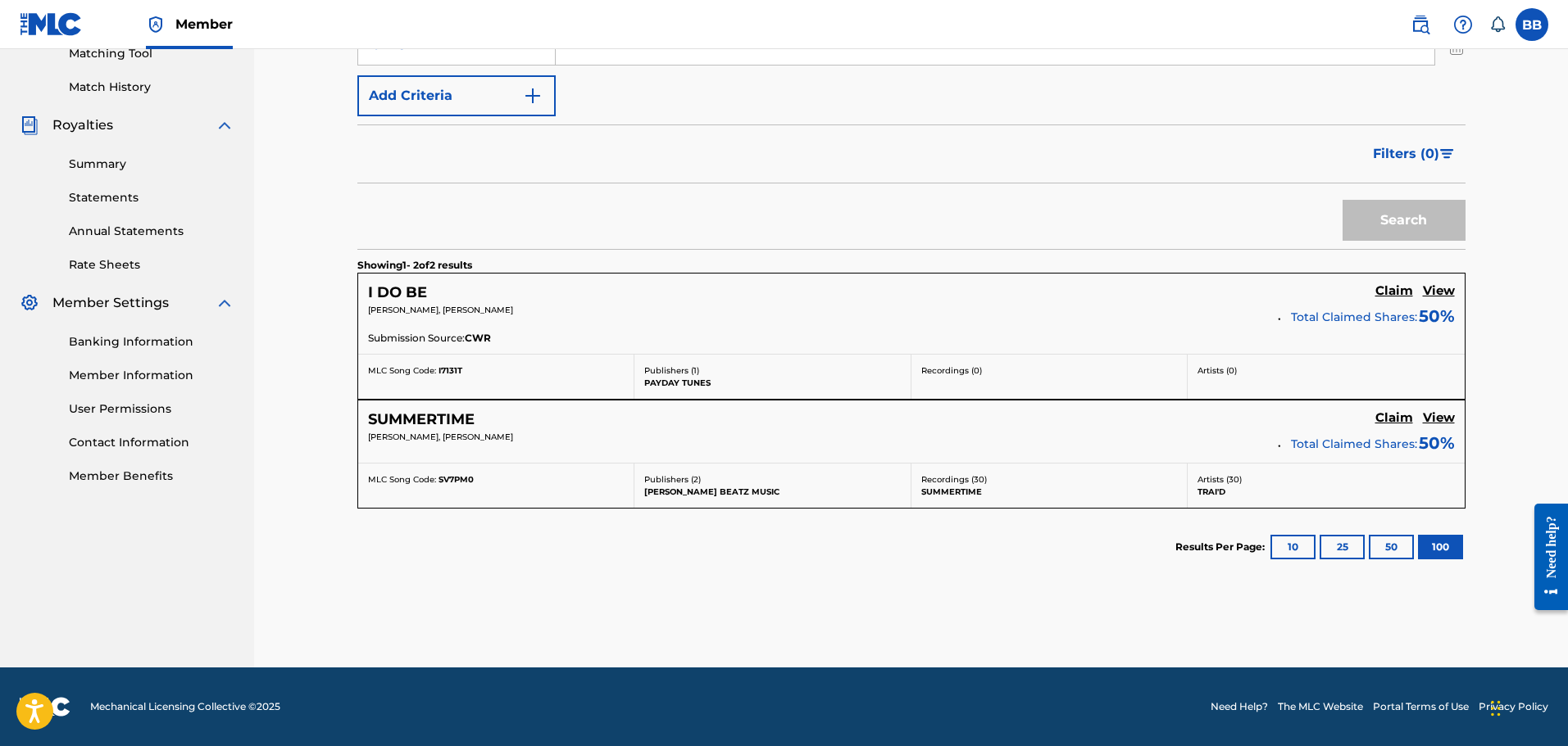
click at [513, 436] on span "[PERSON_NAME], [PERSON_NAME]" at bounding box center [440, 438] width 145 height 11
click at [1088, 269] on section "Showing 1 - 2 of 2 results" at bounding box center [911, 261] width 1108 height 24
click at [1400, 287] on h5 "Claim" at bounding box center [1393, 291] width 38 height 16
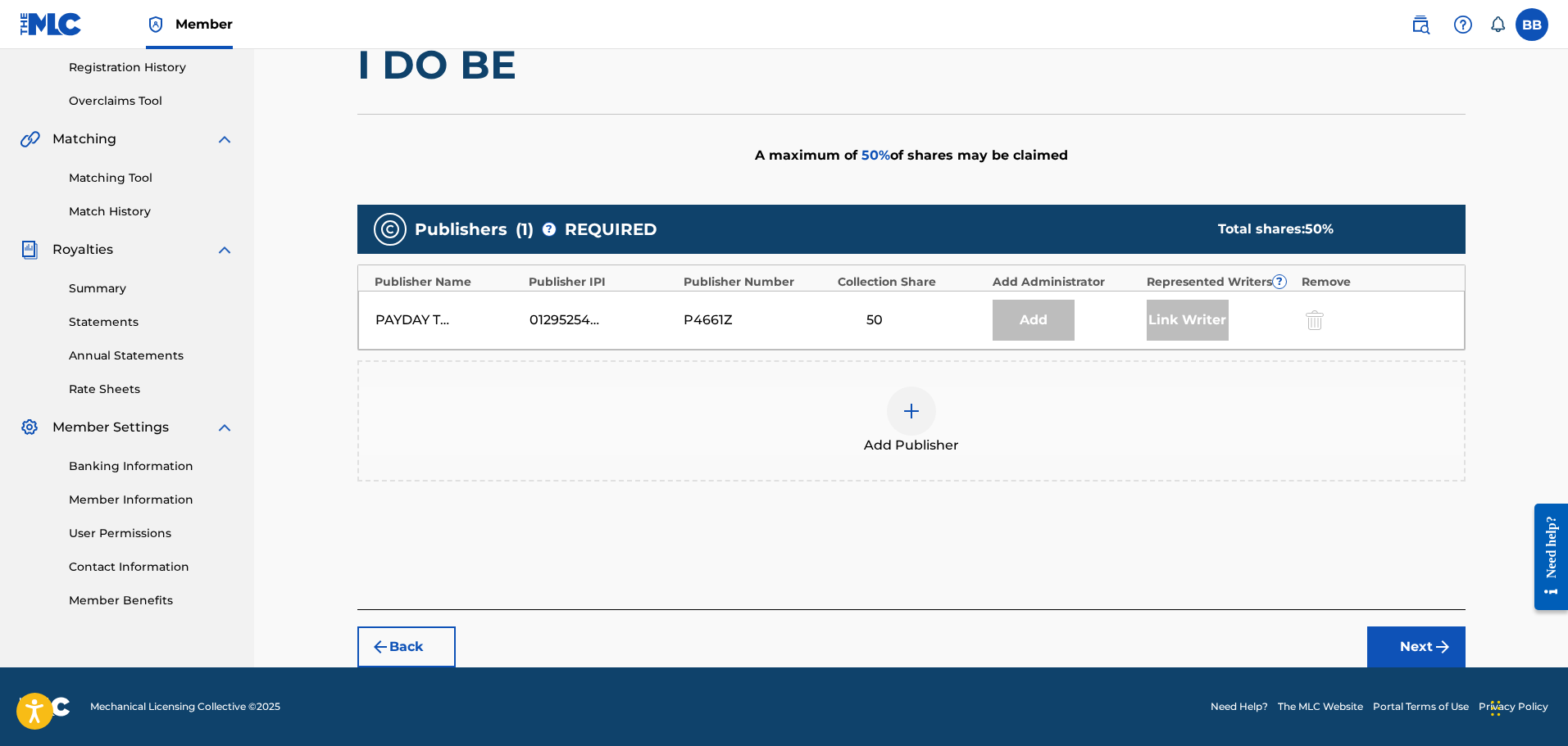
scroll to position [308, 0]
click at [721, 317] on div "P4661Z" at bounding box center [720, 319] width 74 height 19
click at [277, 127] on div "Claiming Tool Search Add Publishers & Shares Review Submit Add Publishers & Sha…" at bounding box center [911, 205] width 1313 height 927
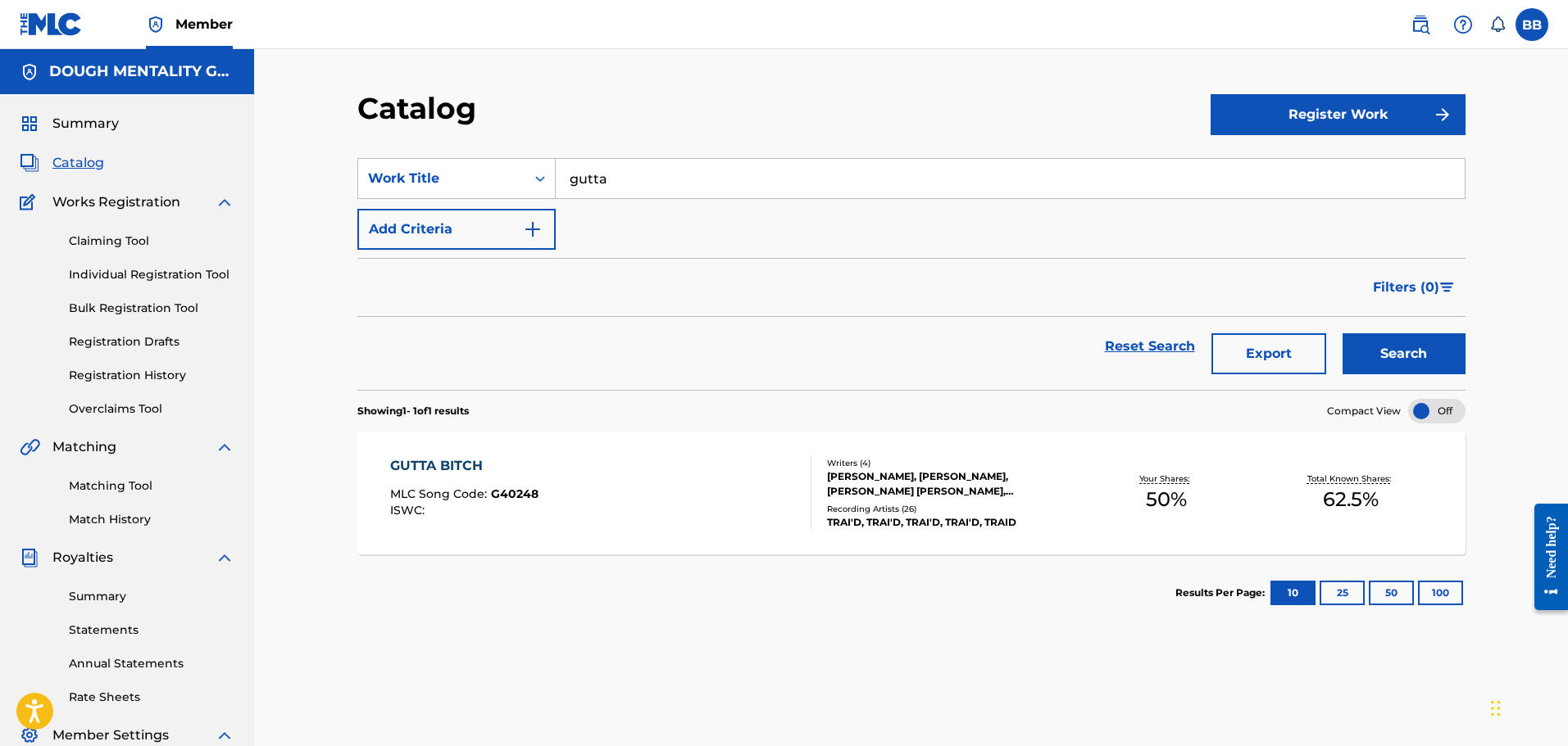
click at [811, 258] on form "SearchWithCriteria7e397bd7-4e8d-4b7d-b2e1-a6b250fe7ebb Work Title gutta Add Cri…" at bounding box center [911, 273] width 1108 height 232
click at [606, 184] on input "gutta" at bounding box center [1010, 178] width 909 height 40
drag, startPoint x: 635, startPoint y: 180, endPoint x: 219, endPoint y: 147, distance: 417.3
click at [266, 156] on div "Catalog Register Work SearchWithCriteria7e397bd7-4e8d-4b7d-b2e1-a6b250fe7ebb Wo…" at bounding box center [911, 493] width 1313 height 888
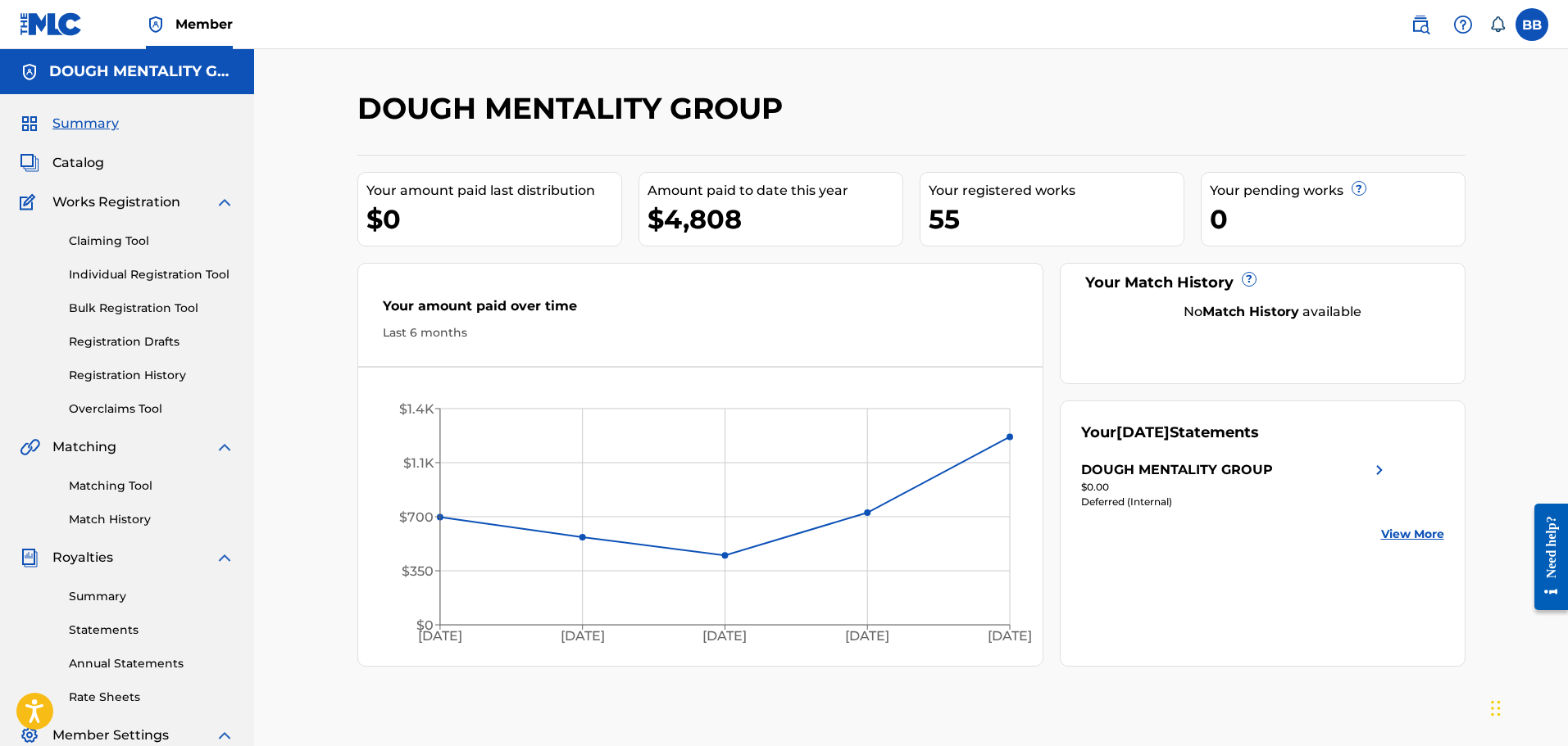
drag, startPoint x: 139, startPoint y: 237, endPoint x: 320, endPoint y: 272, distance: 184.4
click at [139, 238] on link "Claiming Tool" at bounding box center [151, 241] width 165 height 18
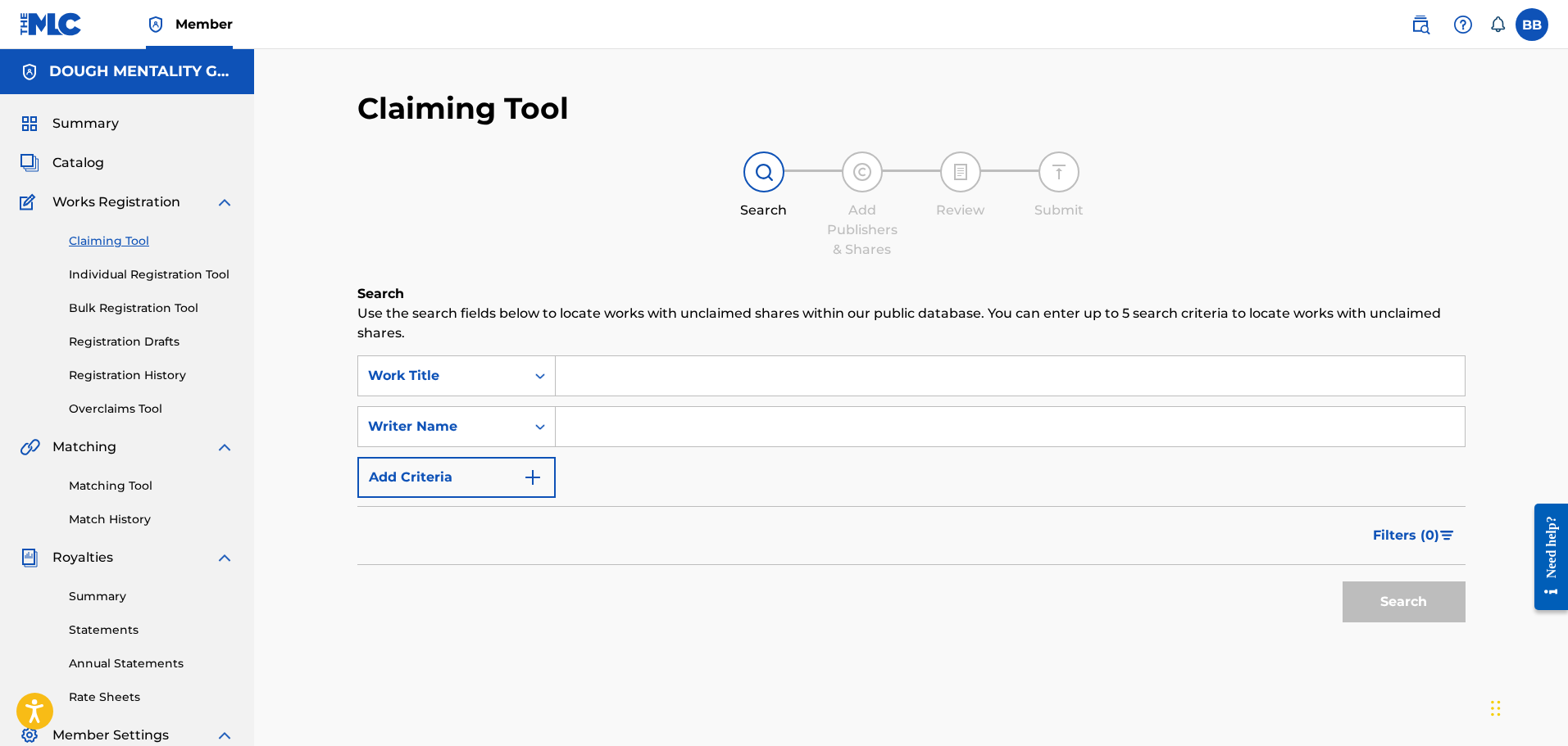
click at [824, 382] on input "Search Form" at bounding box center [1010, 376] width 909 height 40
type input "h"
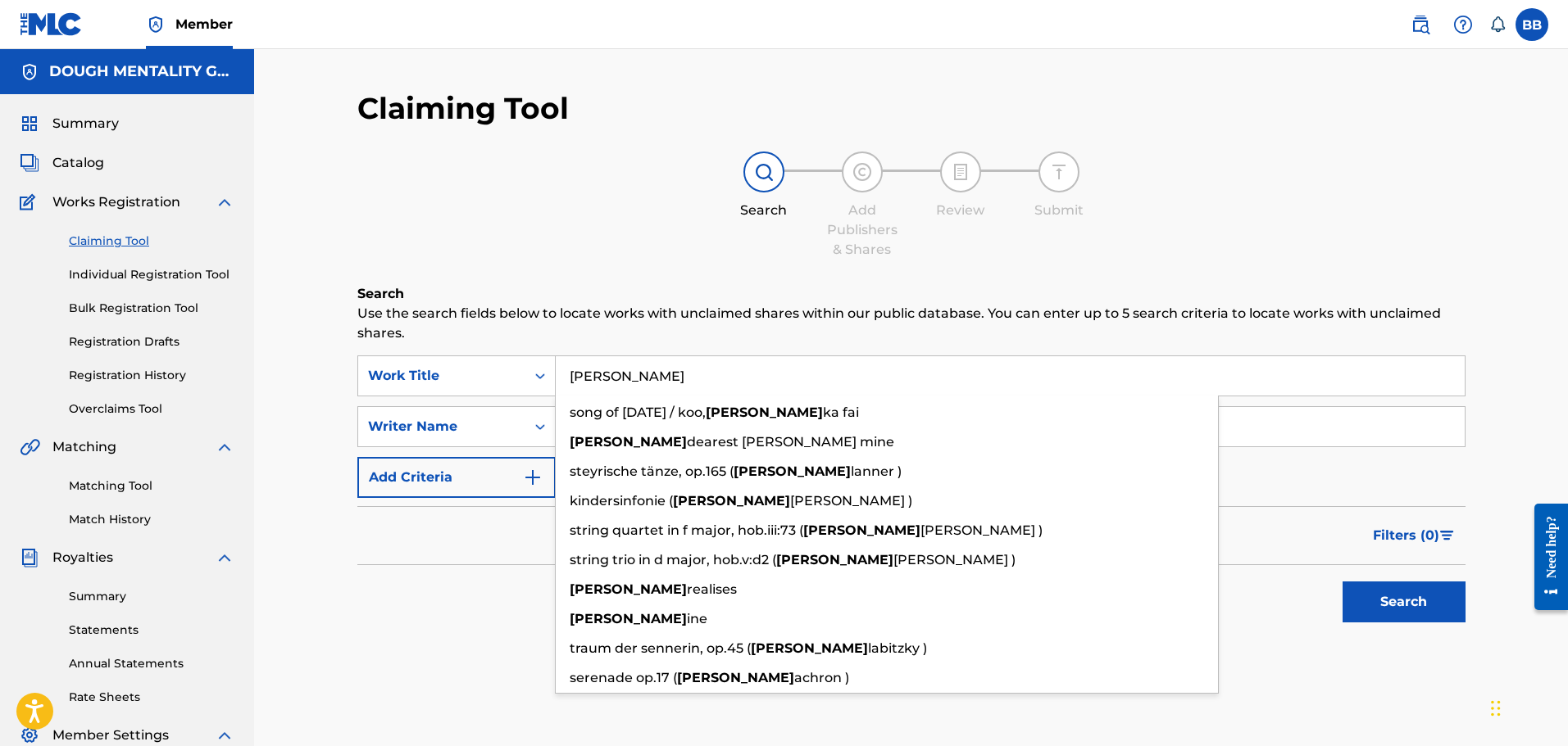
type input "[PERSON_NAME]"
click at [923, 297] on h6 "Search" at bounding box center [911, 294] width 1108 height 19
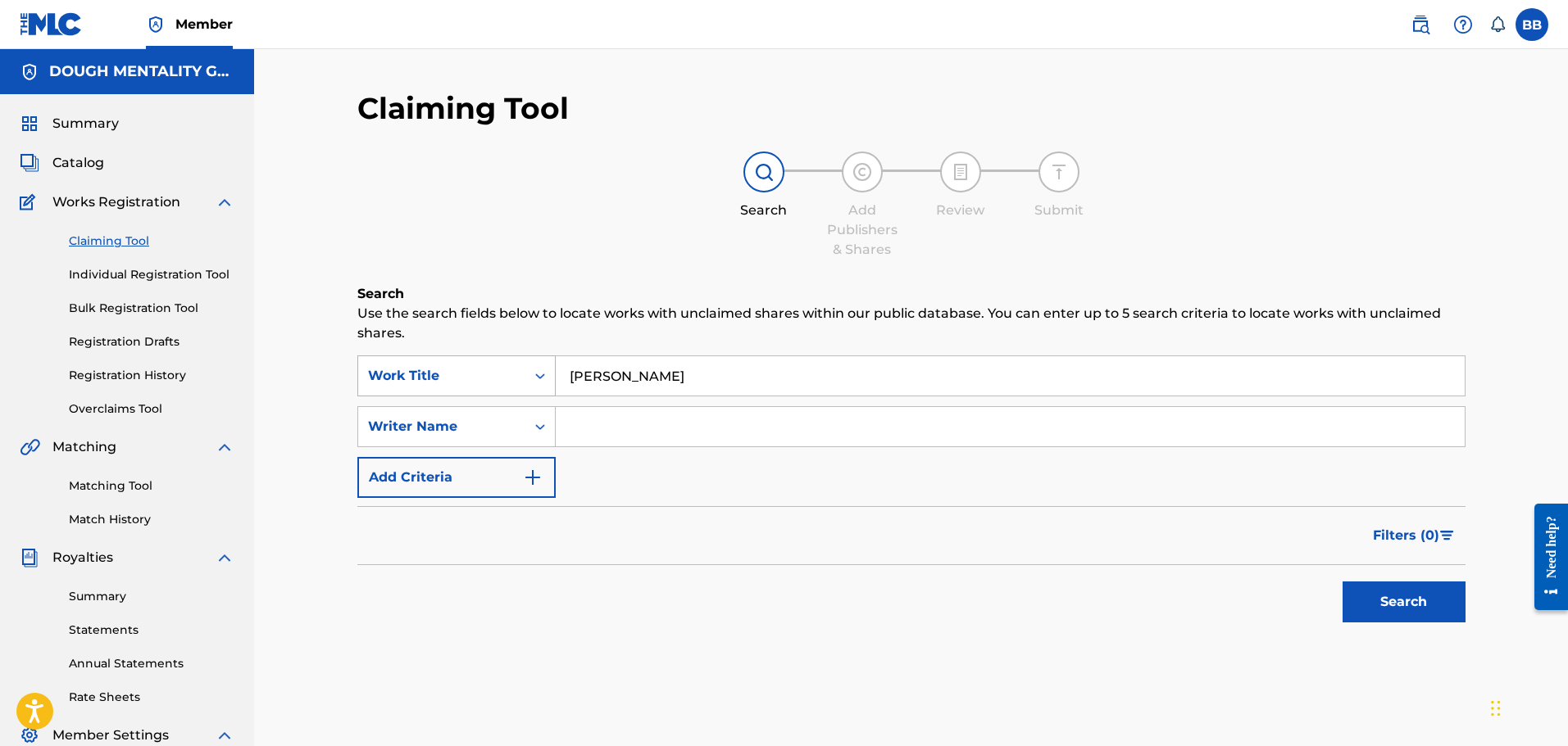
drag, startPoint x: 644, startPoint y: 367, endPoint x: 546, endPoint y: 382, distance: 99.1
click at [546, 382] on div "SearchWithCriteriad1705097-436e-4f1a-95e3-0aa93b745b6b Work Title [PERSON_NAME]" at bounding box center [911, 376] width 1108 height 41
click at [850, 429] on input "Search Form" at bounding box center [1010, 427] width 909 height 40
click at [835, 376] on input "Search Form" at bounding box center [1010, 376] width 909 height 40
click at [833, 434] on input "Search Form" at bounding box center [1010, 427] width 909 height 40
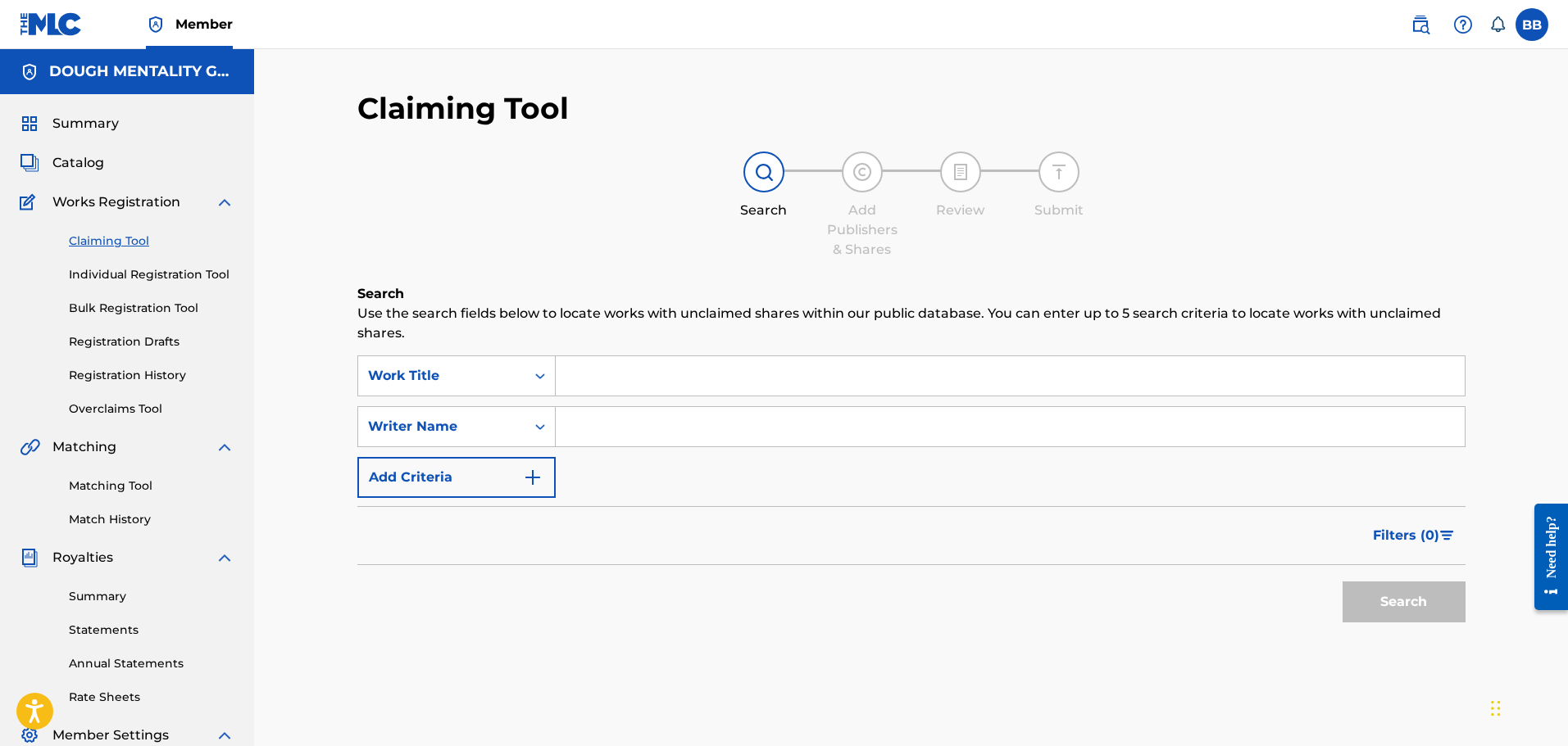
click at [1152, 150] on div "Claiming Tool Search Add Publishers & Shares Review Submit Search Use the searc…" at bounding box center [911, 402] width 1108 height 622
